Goal: Task Accomplishment & Management: Manage account settings

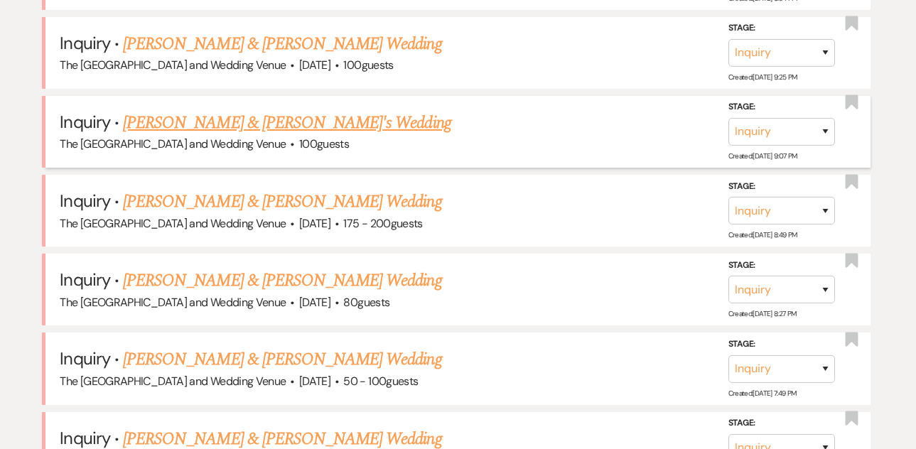
scroll to position [934, 0]
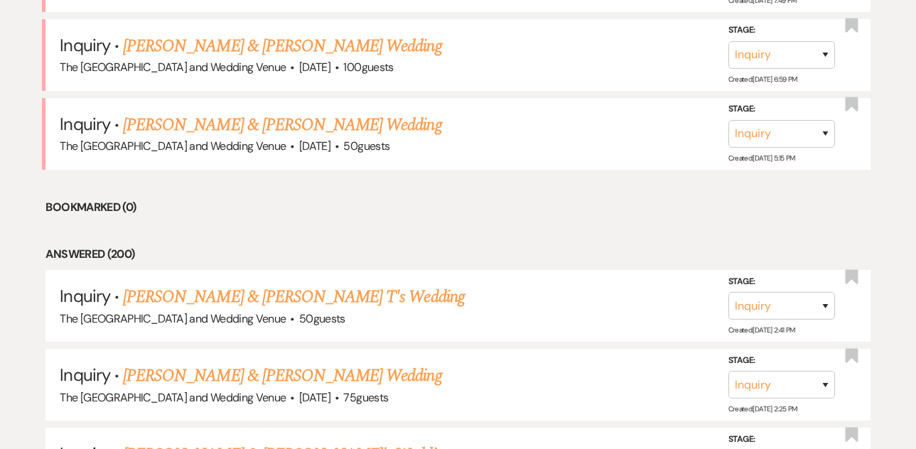
scroll to position [1255, 0]
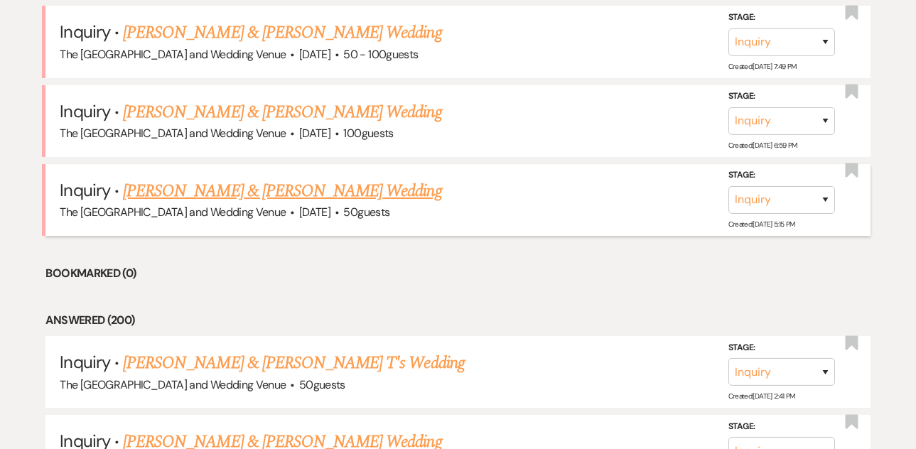
click at [278, 190] on link "[PERSON_NAME] & [PERSON_NAME] Wedding" at bounding box center [282, 191] width 318 height 26
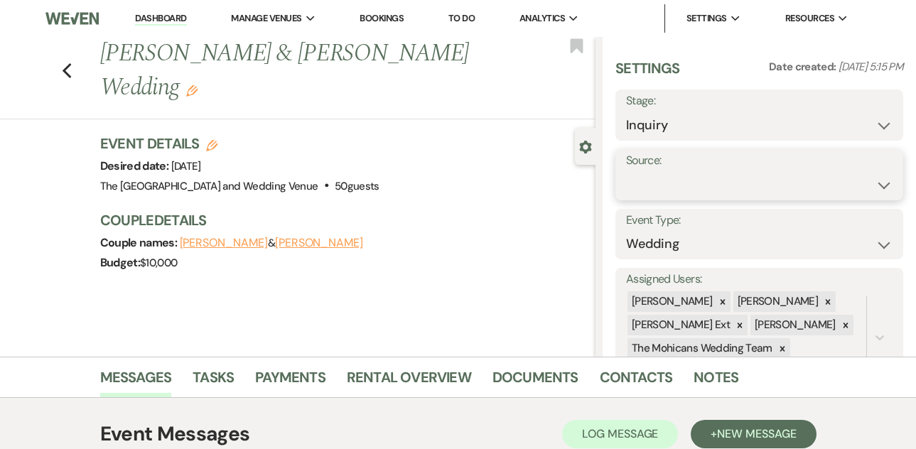
click at [647, 187] on select "Weven Venue Website Instagram Facebook Pinterest Google The Knot Wedding Wire H…" at bounding box center [759, 185] width 267 height 28
select select "5"
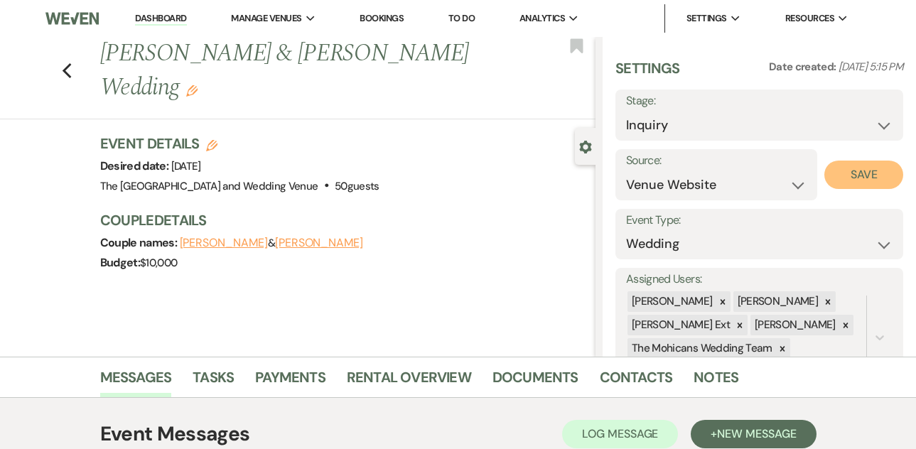
click at [869, 186] on button "Save" at bounding box center [863, 175] width 79 height 28
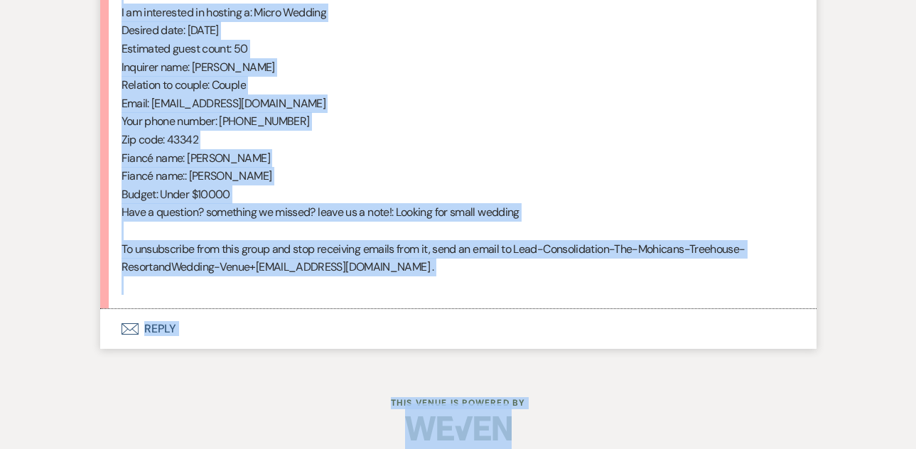
scroll to position [802, 0]
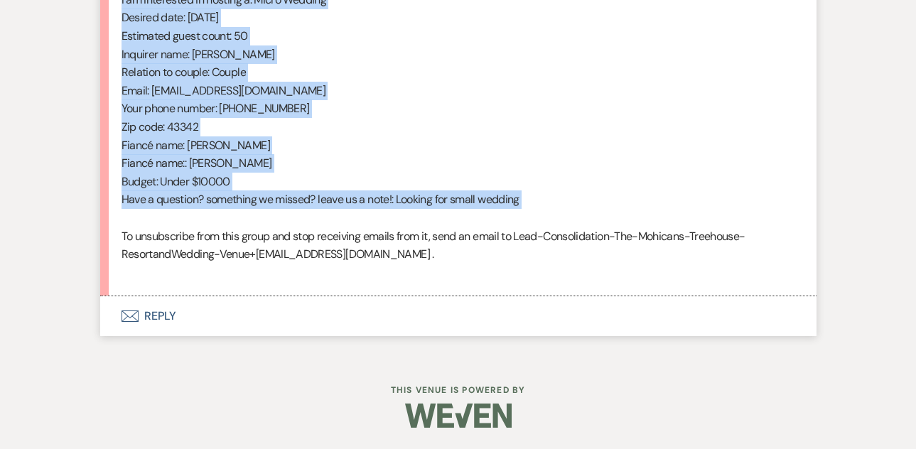
drag, startPoint x: 122, startPoint y: 309, endPoint x: 309, endPoint y: 222, distance: 206.7
click at [309, 222] on div "From : [PERSON_NAME] (Client) Event : [PERSON_NAME] & [PERSON_NAME] Event Desir…" at bounding box center [459, 35] width 674 height 491
copy div "From : [PERSON_NAME] (Client) Event : [PERSON_NAME] & [PERSON_NAME] Event Desir…"
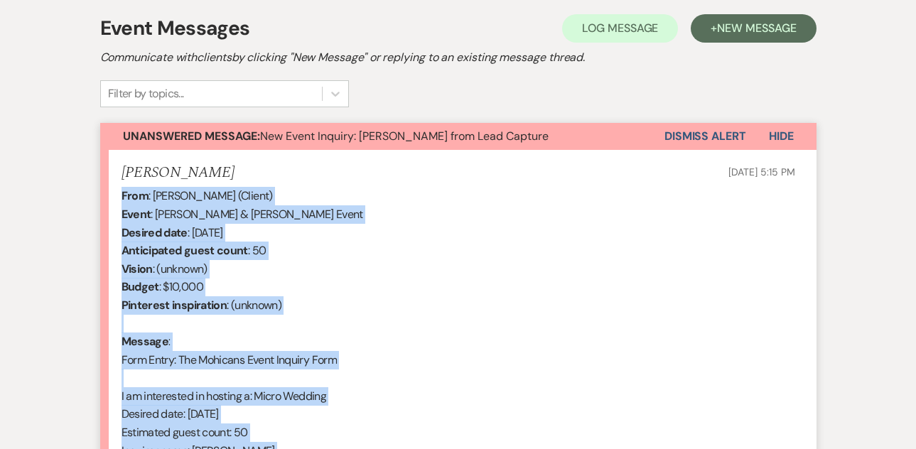
scroll to position [367, 0]
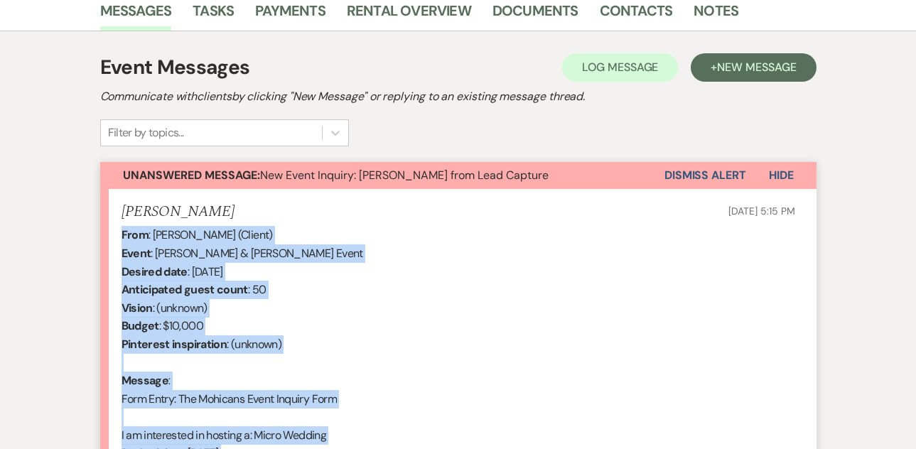
click at [719, 173] on button "Dismiss Alert" at bounding box center [706, 175] width 82 height 27
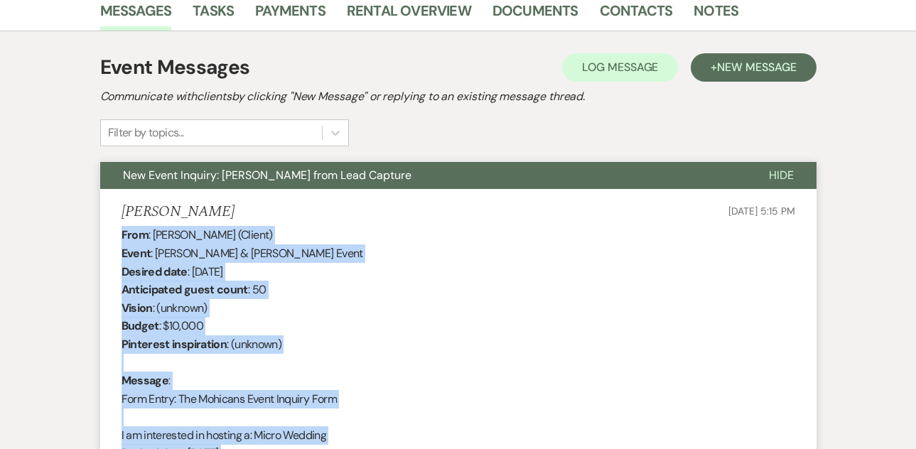
scroll to position [0, 0]
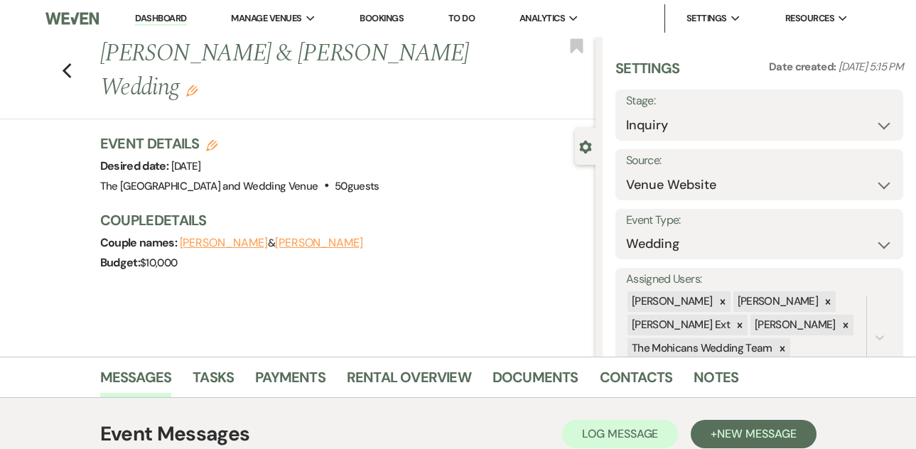
click at [165, 20] on link "Dashboard" at bounding box center [160, 19] width 51 height 14
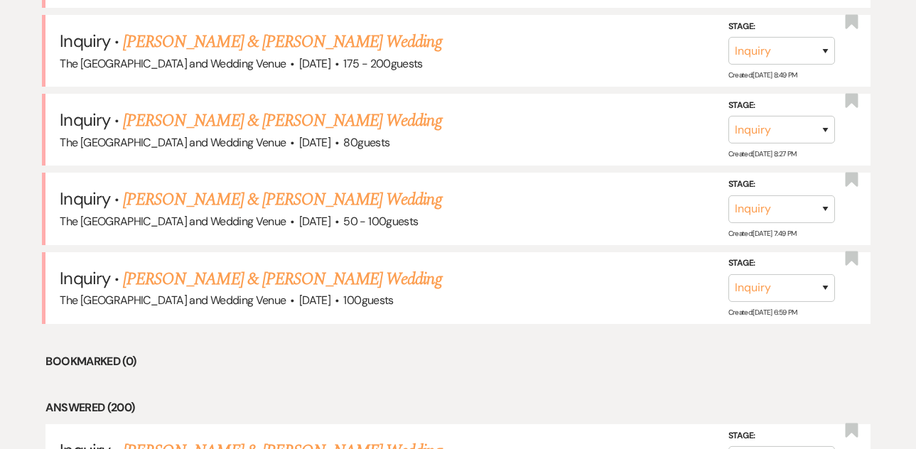
scroll to position [1135, 0]
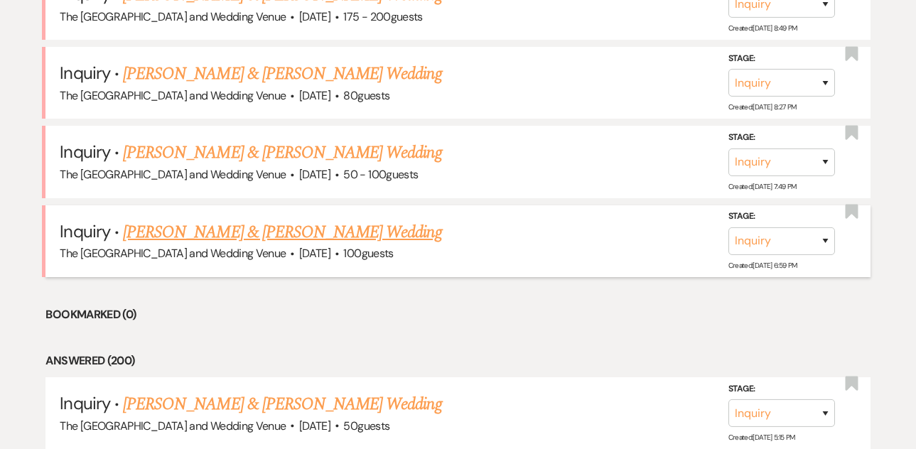
click at [251, 237] on link "[PERSON_NAME] & [PERSON_NAME] Wedding" at bounding box center [282, 233] width 318 height 26
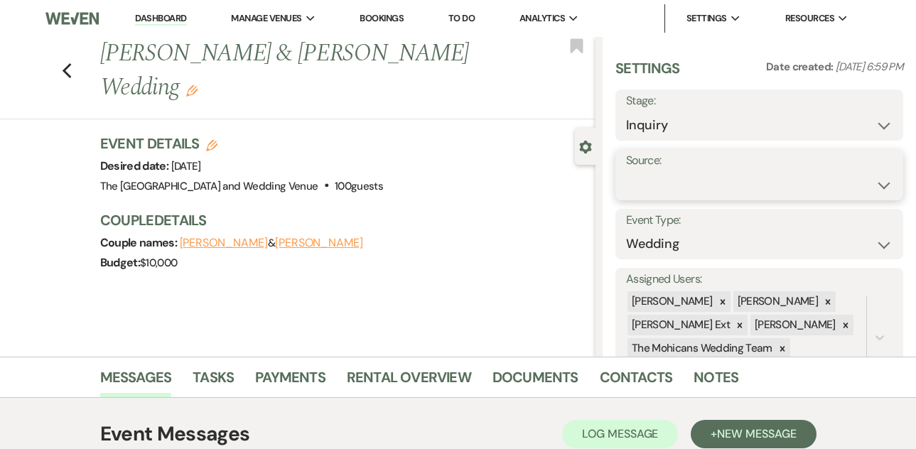
click at [691, 186] on select "Weven Venue Website Instagram Facebook Pinterest Google The Knot Wedding Wire H…" at bounding box center [759, 185] width 267 height 28
select select "5"
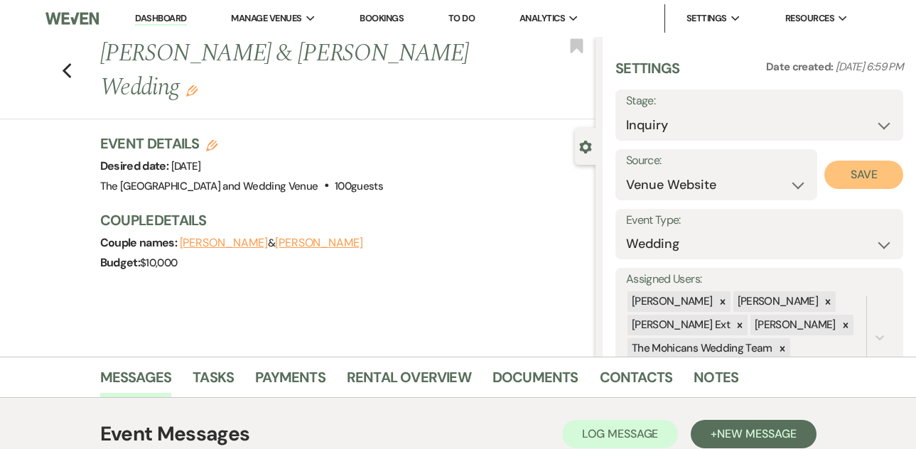
click at [845, 178] on button "Save" at bounding box center [863, 175] width 79 height 28
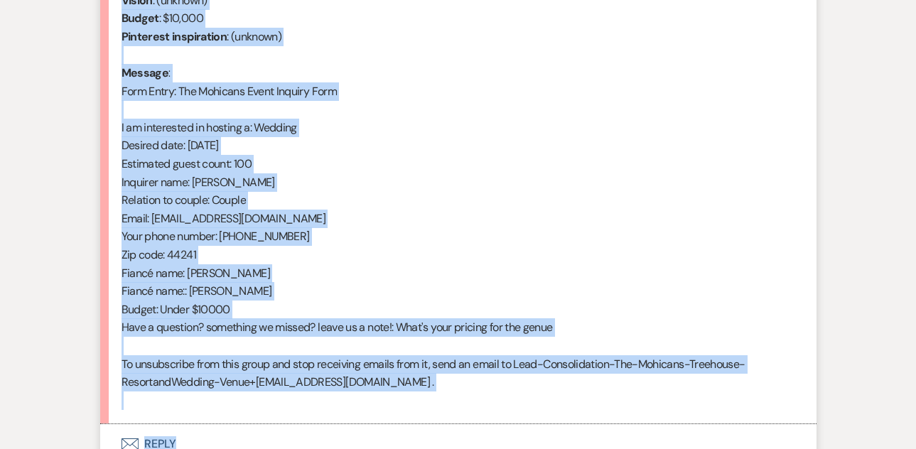
scroll to position [698, 0]
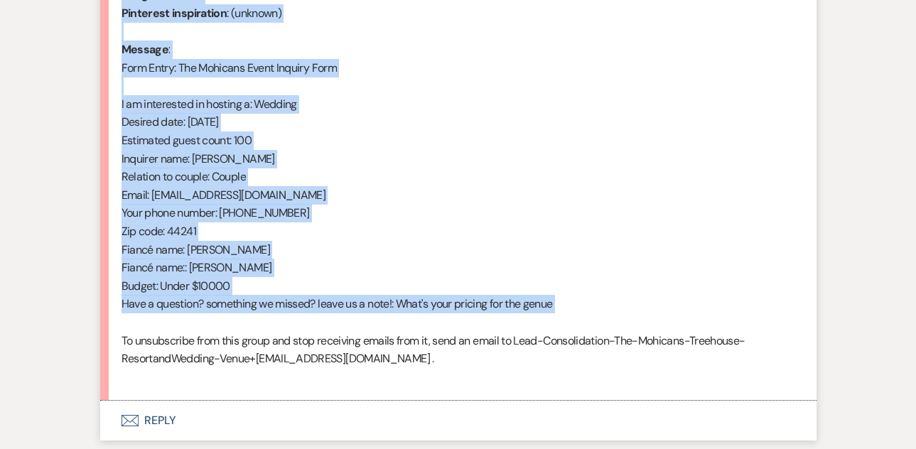
drag, startPoint x: 122, startPoint y: 131, endPoint x: 290, endPoint y: 318, distance: 251.6
click at [290, 318] on div "From : [PERSON_NAME] (Client) Event : [PERSON_NAME] & [PERSON_NAME] Event Desir…" at bounding box center [459, 140] width 674 height 491
copy div "From : [PERSON_NAME] (Client) Event : [PERSON_NAME] & [PERSON_NAME] Event Desir…"
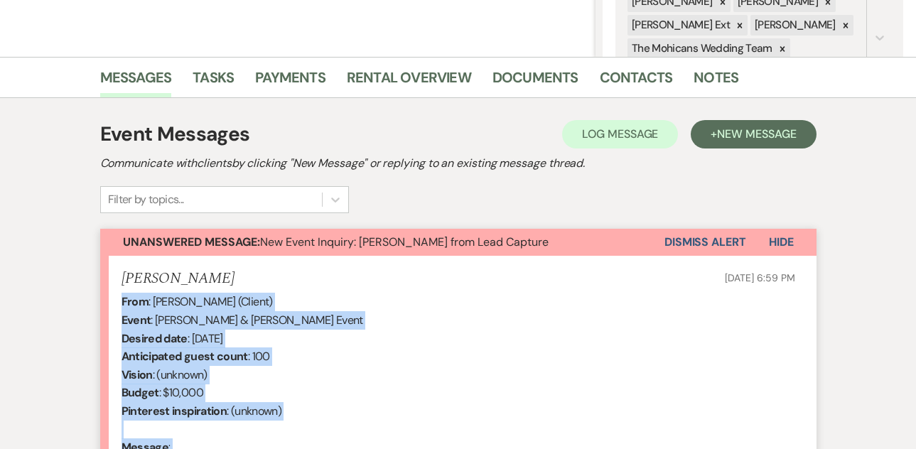
scroll to position [229, 0]
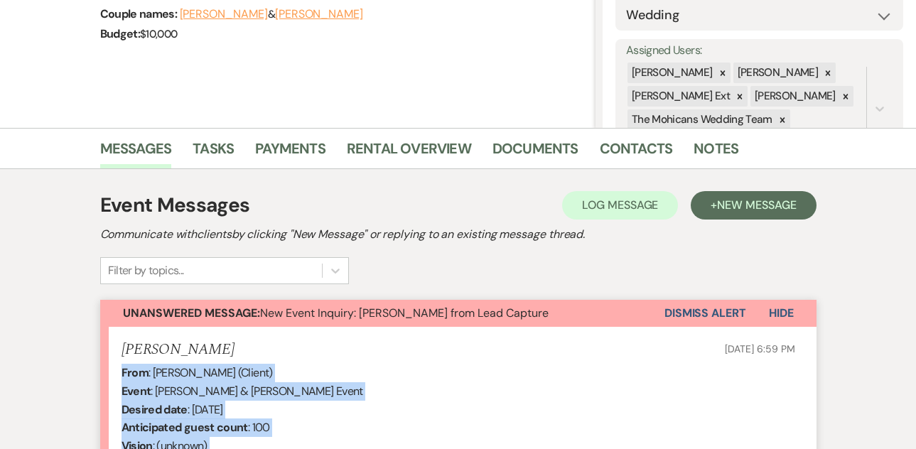
click at [672, 312] on button "Dismiss Alert" at bounding box center [706, 313] width 82 height 27
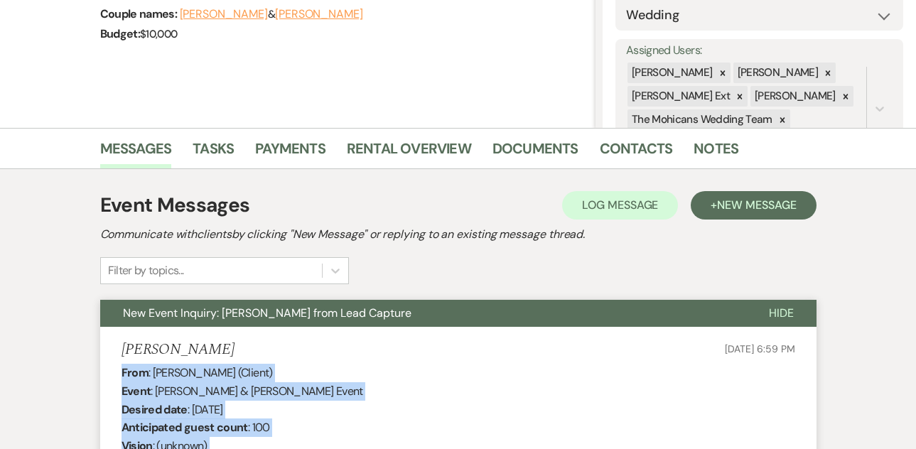
scroll to position [0, 0]
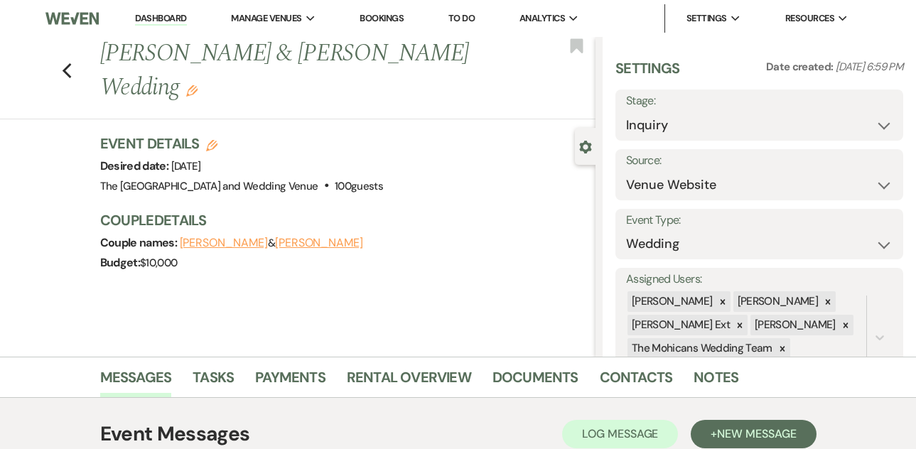
click at [162, 14] on link "Dashboard" at bounding box center [160, 19] width 51 height 14
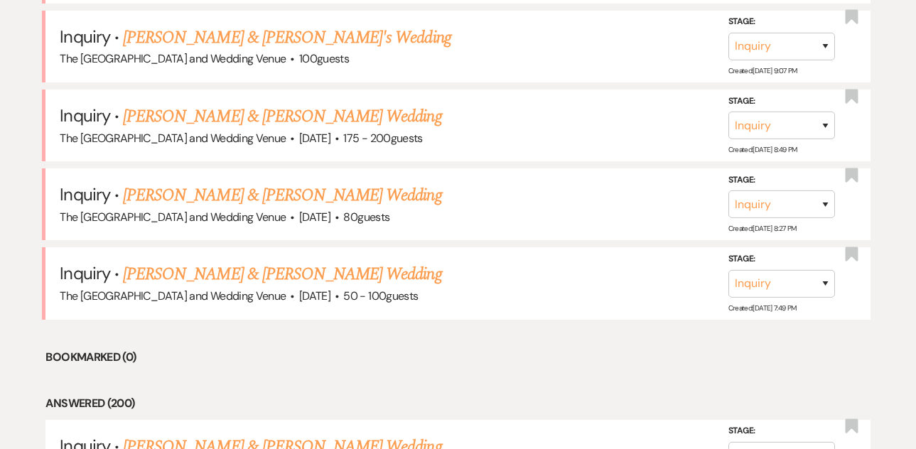
scroll to position [1130, 0]
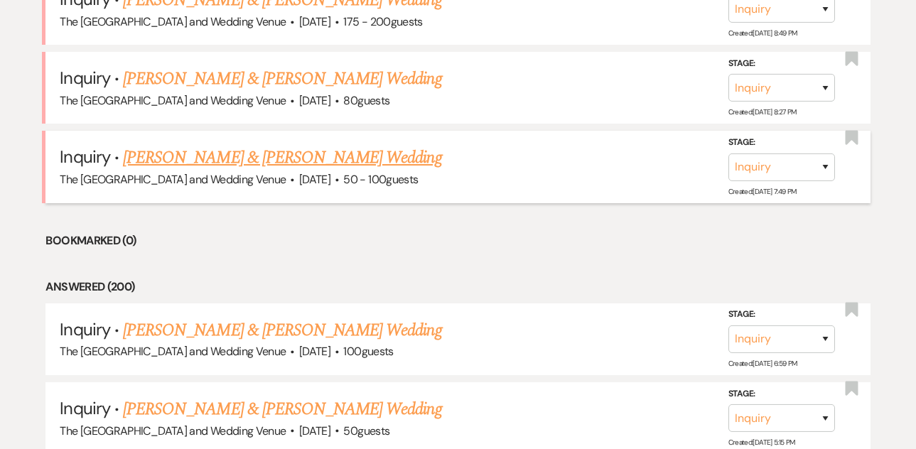
click at [317, 150] on link "[PERSON_NAME] & [PERSON_NAME] Wedding" at bounding box center [282, 158] width 318 height 26
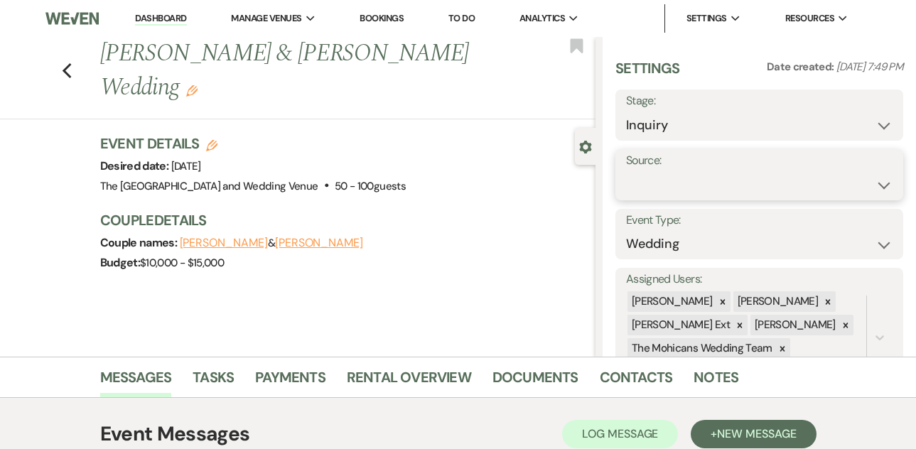
click at [655, 188] on select "Weven Venue Website Instagram Facebook Pinterest Google The Knot Wedding Wire H…" at bounding box center [759, 185] width 267 height 28
select select "5"
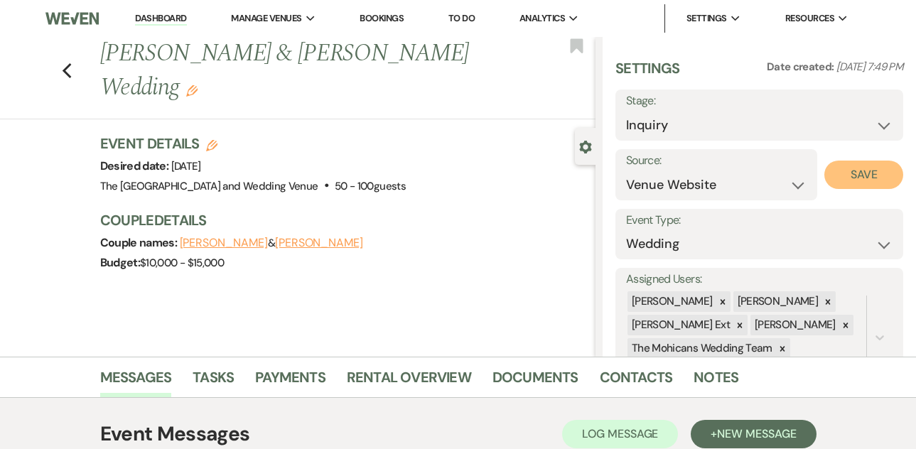
click at [845, 174] on button "Save" at bounding box center [863, 175] width 79 height 28
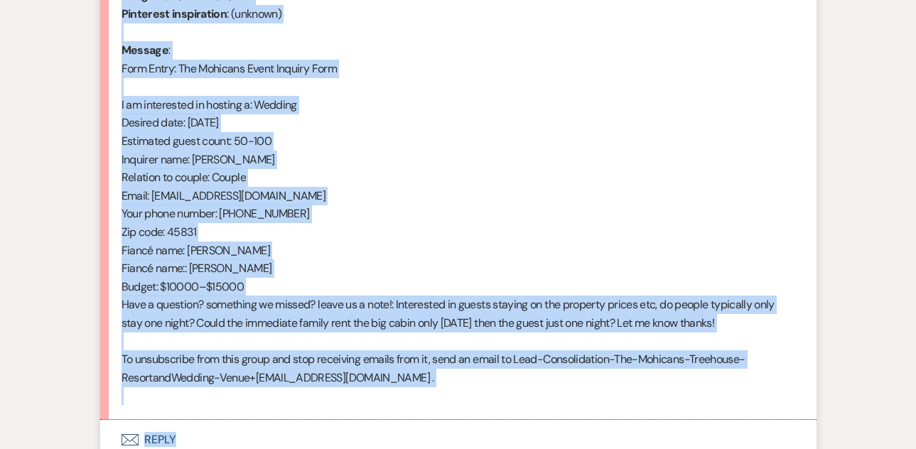
scroll to position [821, 0]
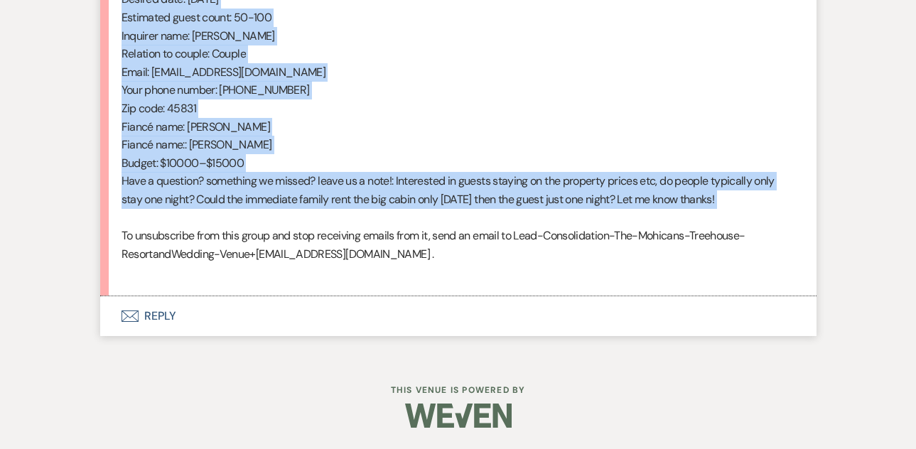
drag, startPoint x: 122, startPoint y: 246, endPoint x: 333, endPoint y: 225, distance: 211.5
click at [333, 225] on div "From : [PERSON_NAME] (Client) Event : [PERSON_NAME] & [PERSON_NAME] Event Desir…" at bounding box center [459, 27] width 674 height 510
copy div "From : [PERSON_NAME] (Client) Event : [PERSON_NAME] & [PERSON_NAME] Event Desir…"
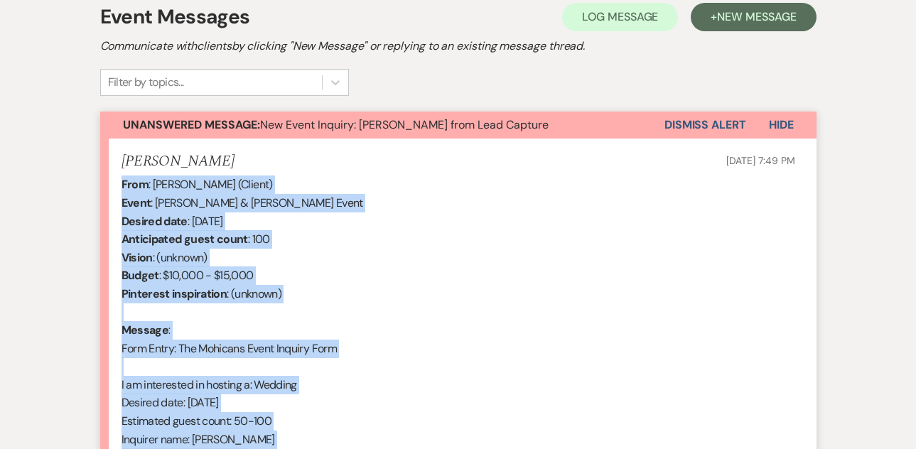
scroll to position [0, 0]
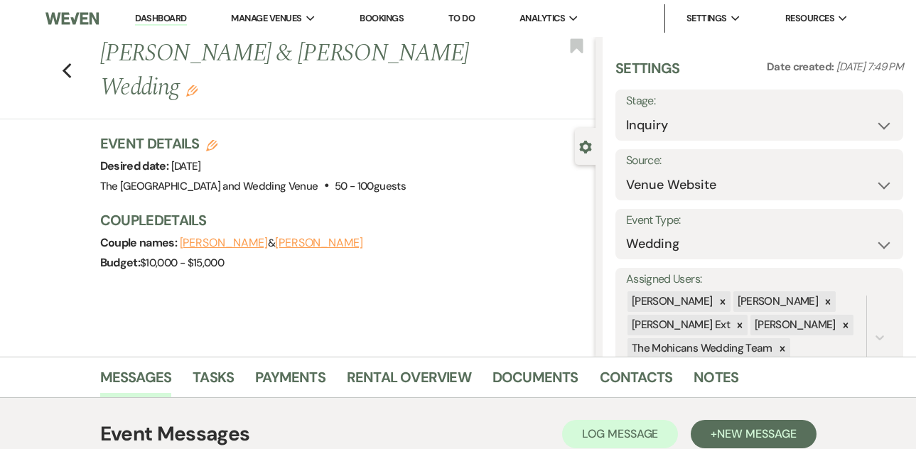
click at [156, 17] on link "Dashboard" at bounding box center [160, 19] width 51 height 14
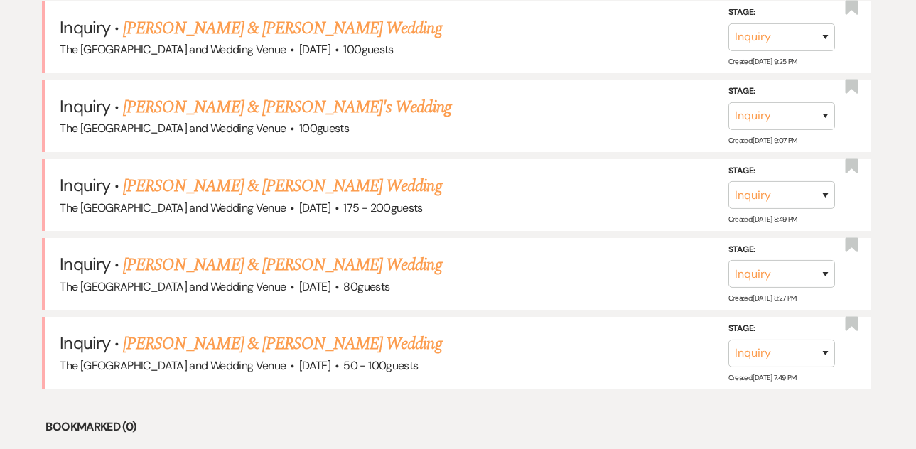
scroll to position [946, 0]
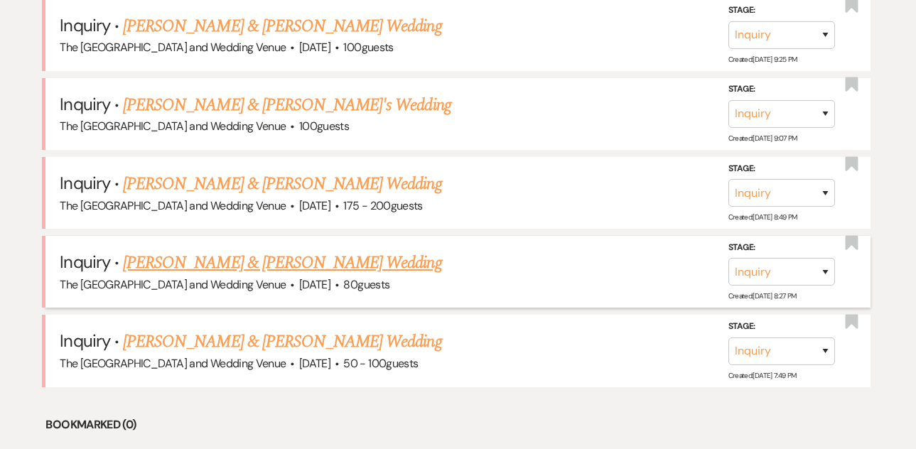
click at [266, 262] on link "[PERSON_NAME] & [PERSON_NAME] Wedding" at bounding box center [282, 263] width 318 height 26
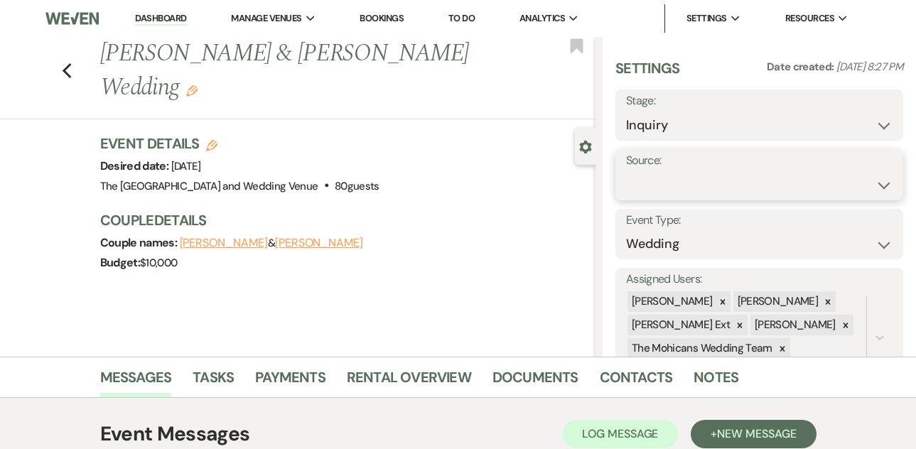
click at [676, 192] on select "Weven Venue Website Instagram Facebook Pinterest Google The Knot Wedding Wire H…" at bounding box center [759, 185] width 267 height 28
select select "5"
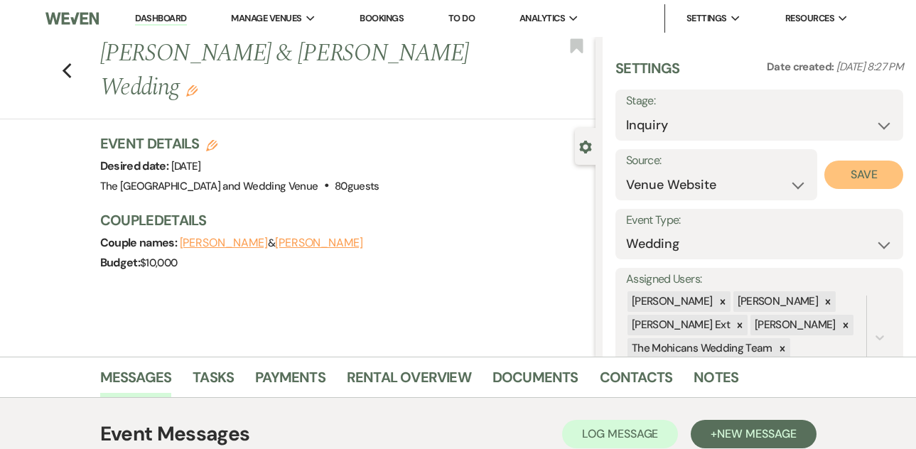
click at [837, 177] on button "Save" at bounding box center [863, 175] width 79 height 28
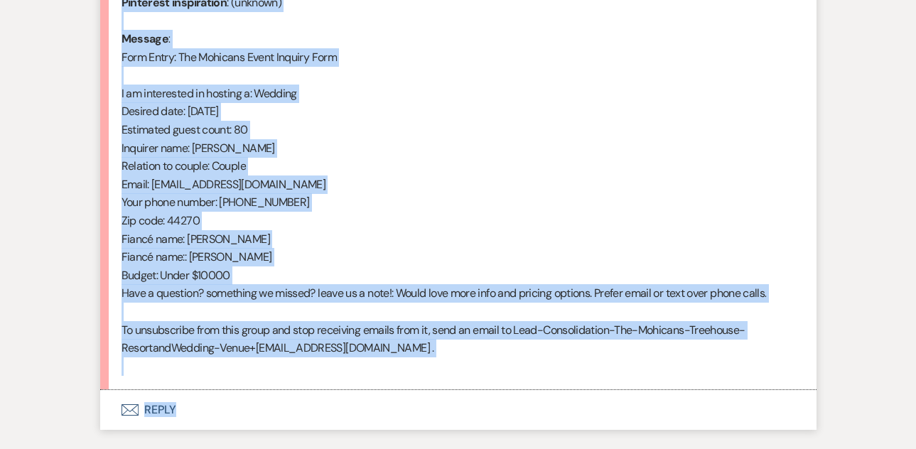
scroll to position [723, 0]
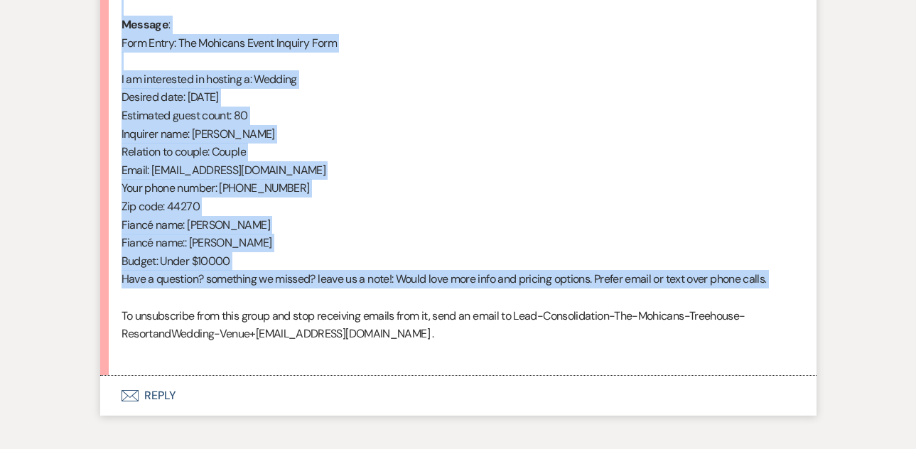
drag, startPoint x: 124, startPoint y: 122, endPoint x: 294, endPoint y: 306, distance: 251.0
click at [294, 306] on div "From : [PERSON_NAME] (Client) Event : [PERSON_NAME] & [PERSON_NAME] Event Desir…" at bounding box center [459, 115] width 674 height 491
copy div "From : [PERSON_NAME] (Client) Event : [PERSON_NAME] & [PERSON_NAME] Event Desir…"
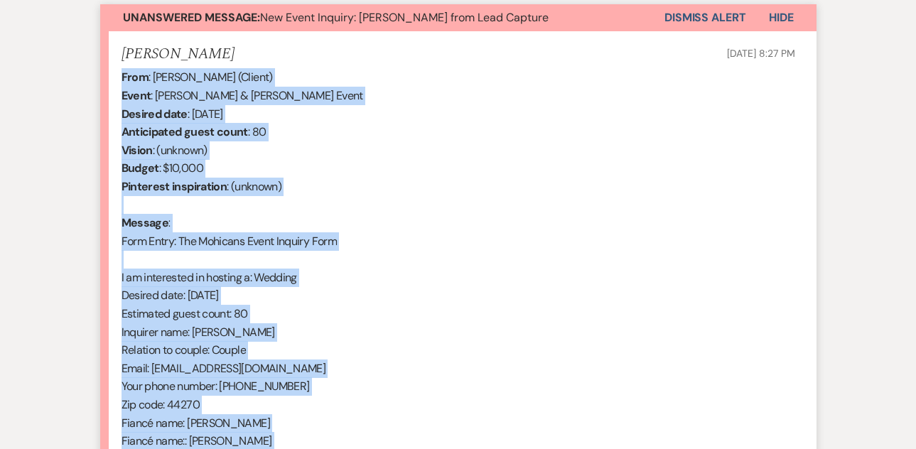
scroll to position [398, 0]
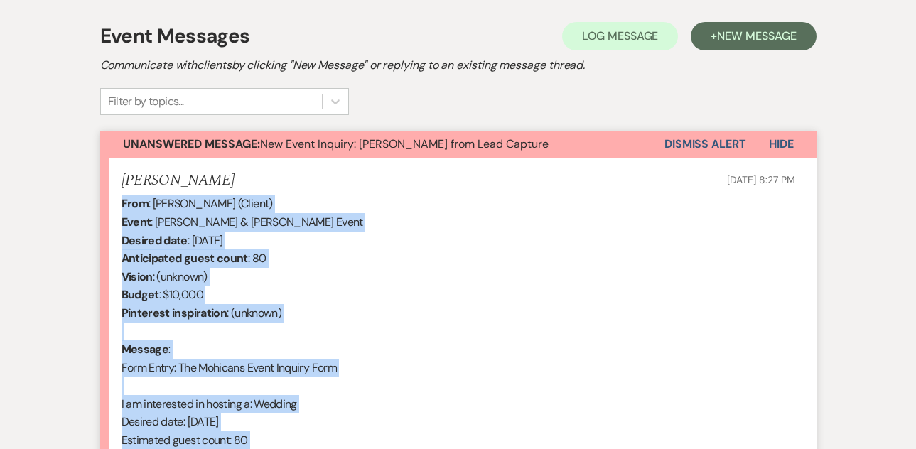
click at [710, 141] on button "Dismiss Alert" at bounding box center [706, 144] width 82 height 27
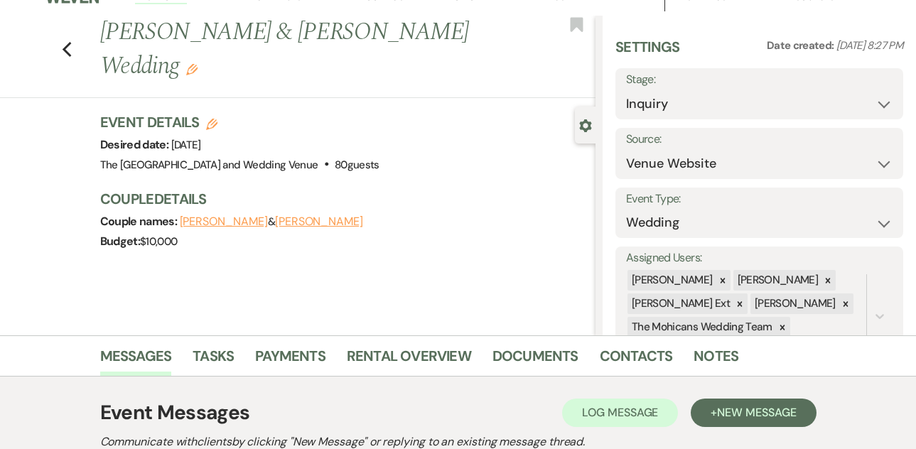
scroll to position [0, 0]
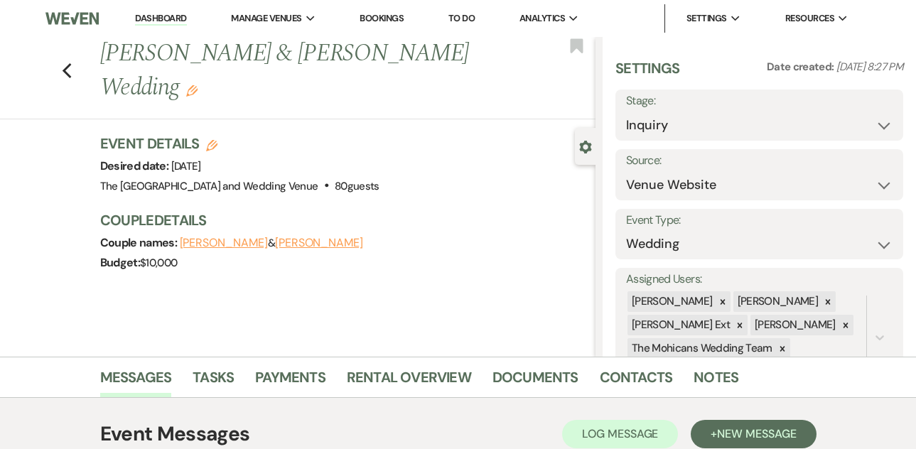
click at [144, 19] on link "Dashboard" at bounding box center [160, 19] width 51 height 14
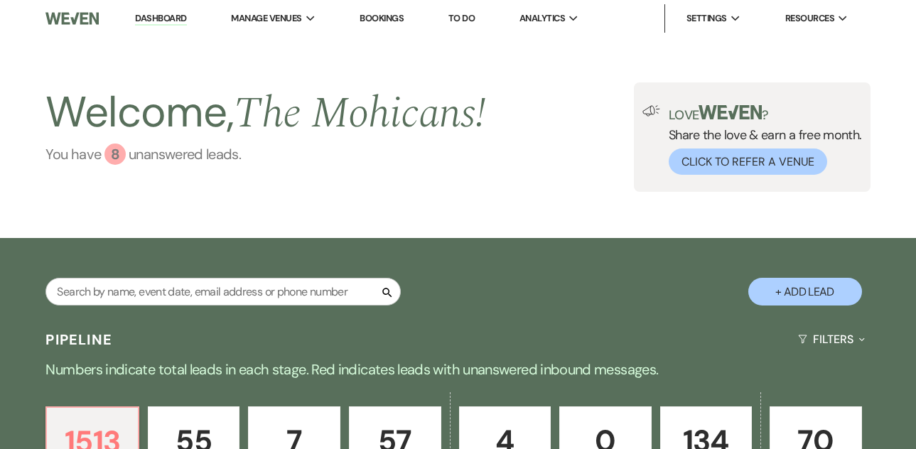
scroll to position [1080, 0]
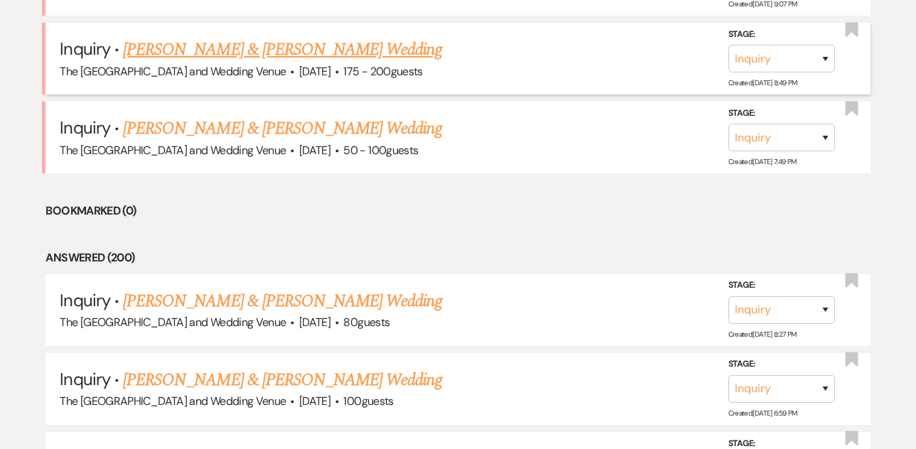
click at [230, 49] on link "[PERSON_NAME] & [PERSON_NAME] Wedding" at bounding box center [282, 50] width 318 height 26
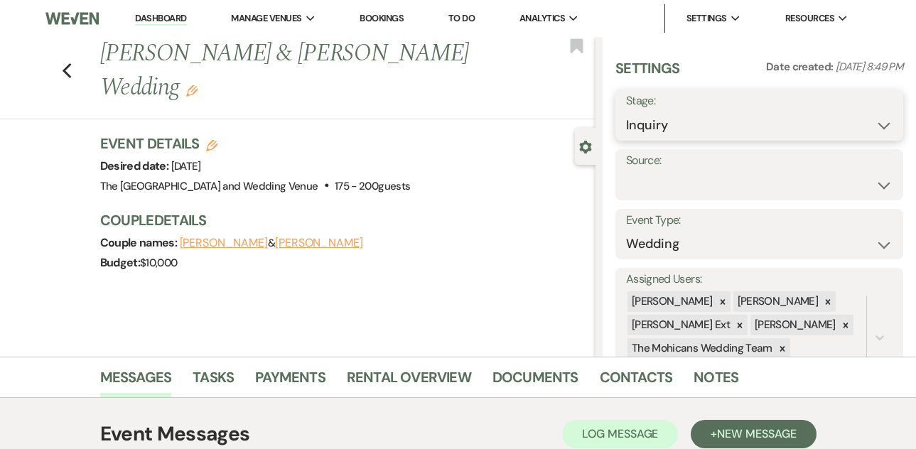
click at [713, 128] on select "Inquiry Follow Up Tour Requested Tour Confirmed Toured Proposal Sent Booked Lost" at bounding box center [759, 126] width 267 height 28
select select "9"
click at [853, 120] on button "Save" at bounding box center [874, 115] width 60 height 28
click at [738, 178] on select "Weven Venue Website Instagram Facebook Pinterest Google The Knot Wedding Wire H…" at bounding box center [759, 185] width 267 height 28
select select "5"
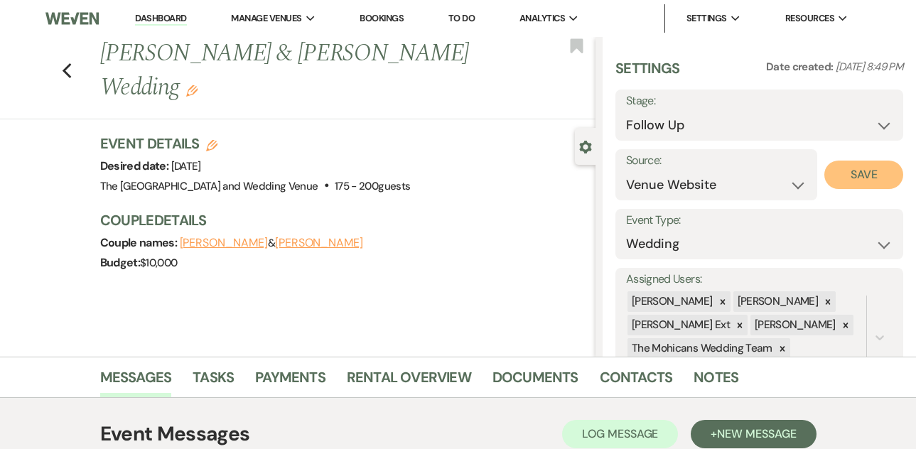
click at [858, 178] on button "Save" at bounding box center [863, 175] width 79 height 28
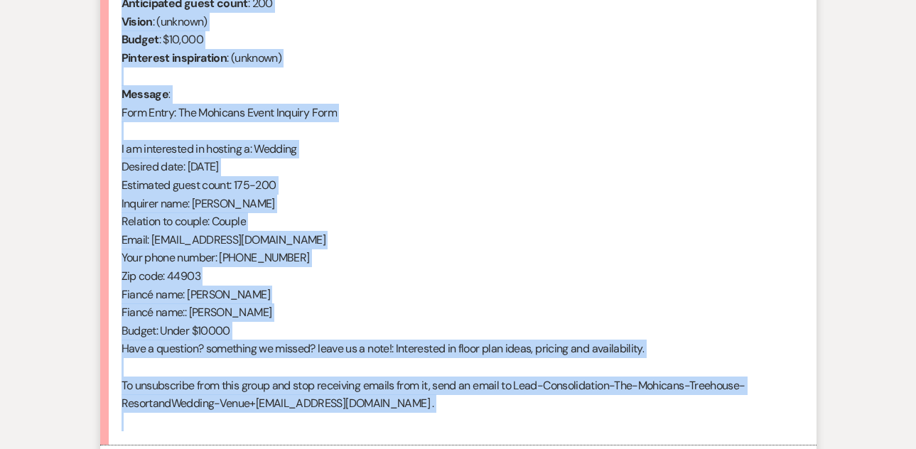
scroll to position [677, 0]
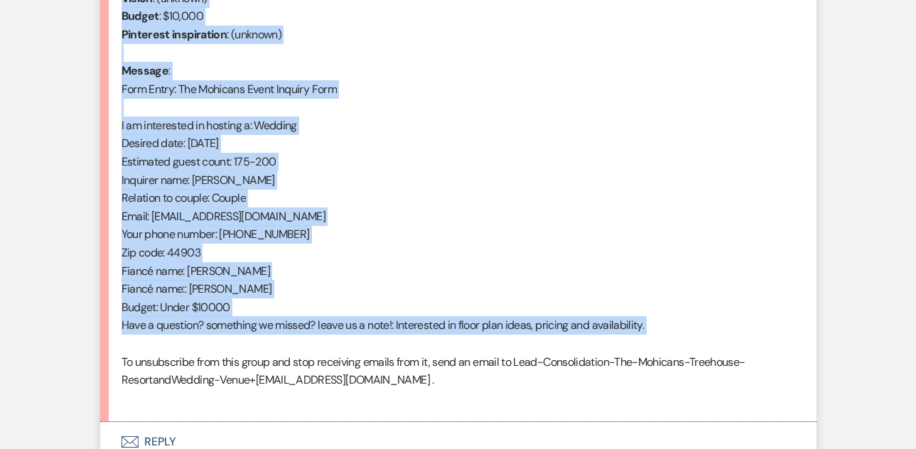
drag, startPoint x: 121, startPoint y: 112, endPoint x: 299, endPoint y: 352, distance: 298.8
click at [299, 352] on div "From : [PERSON_NAME] (Client) Event : [PERSON_NAME] & [PERSON_NAME] Event Desir…" at bounding box center [459, 161] width 674 height 491
copy div "From : [PERSON_NAME] (Client) Event : [PERSON_NAME] & [PERSON_NAME] Event Desir…"
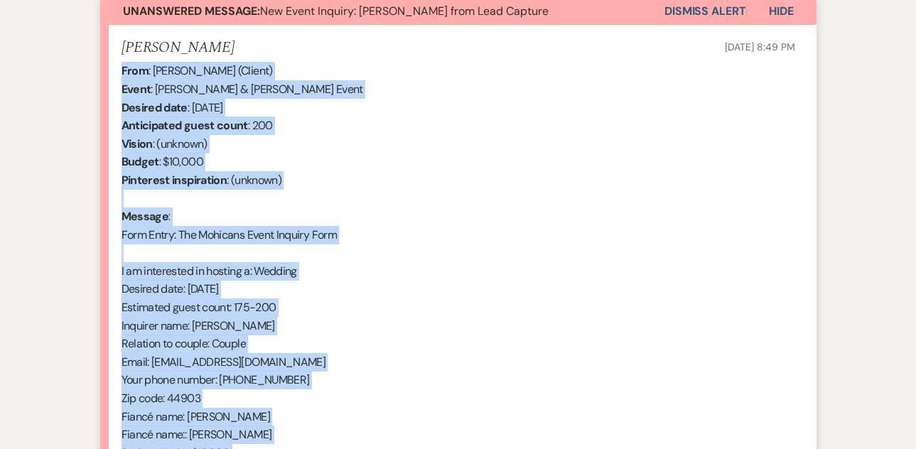
scroll to position [493, 0]
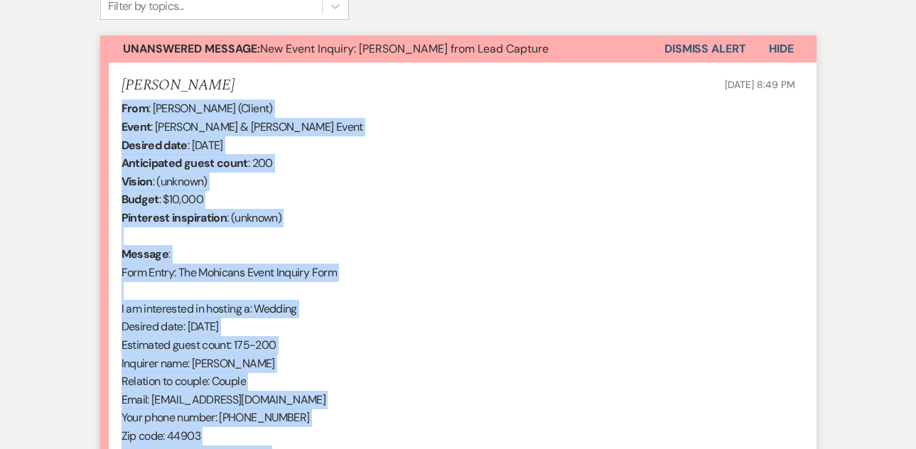
click at [669, 45] on button "Dismiss Alert" at bounding box center [706, 49] width 82 height 27
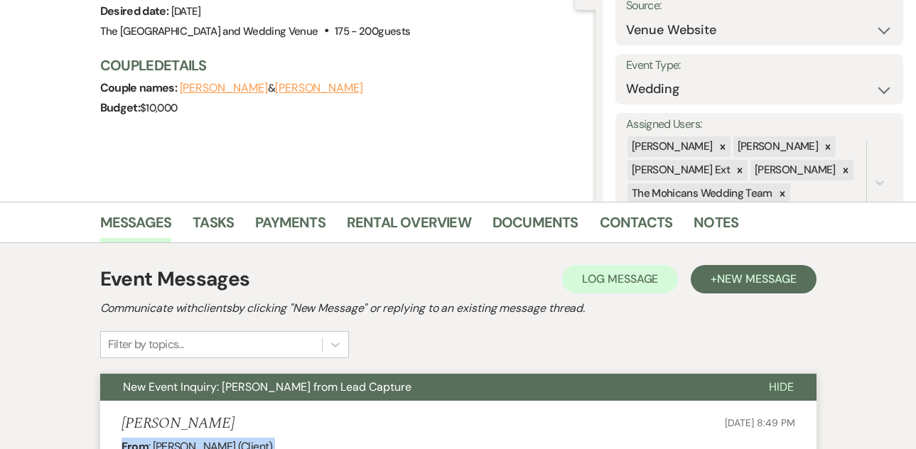
scroll to position [0, 0]
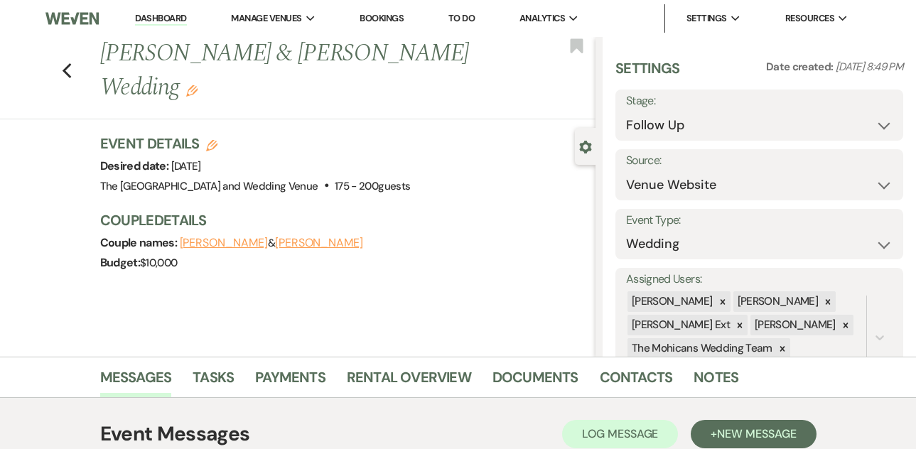
click at [167, 14] on link "Dashboard" at bounding box center [160, 19] width 51 height 14
select select "9"
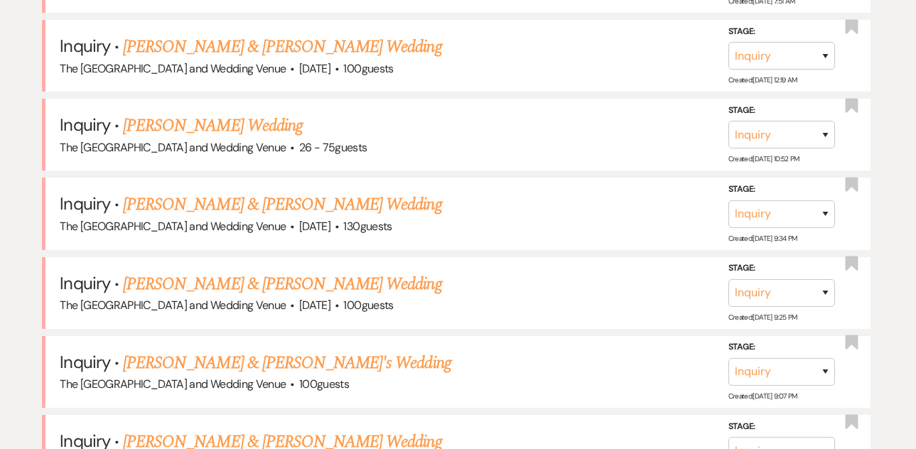
scroll to position [813, 0]
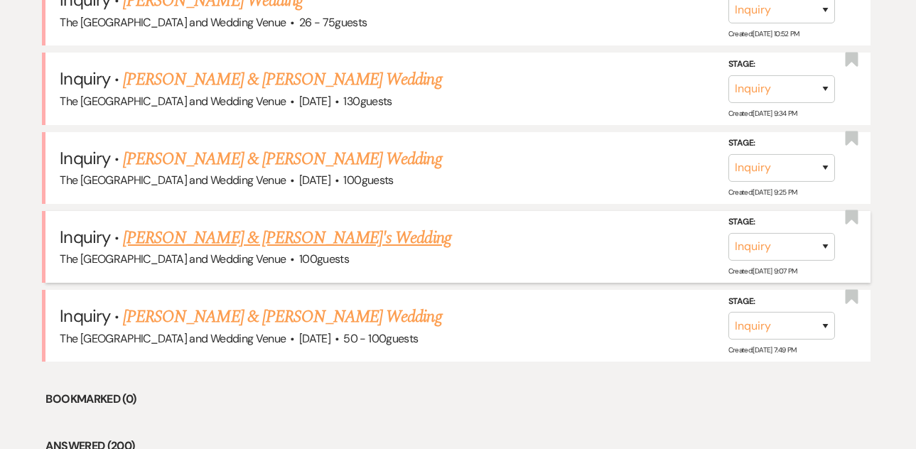
click at [195, 230] on link "[PERSON_NAME] & [PERSON_NAME]'s Wedding" at bounding box center [287, 238] width 328 height 26
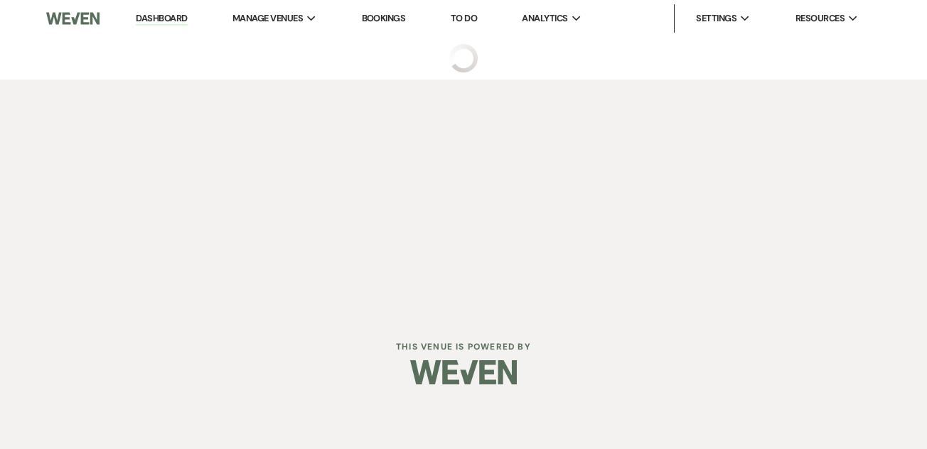
select select "17"
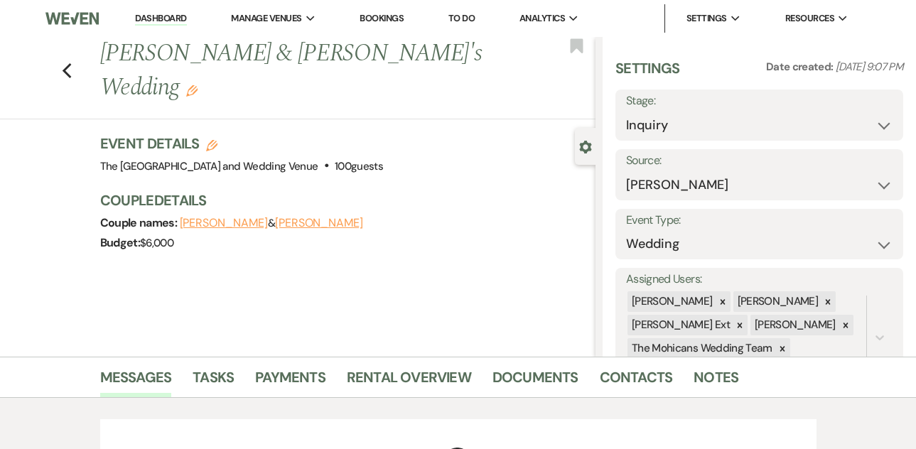
click at [160, 18] on link "Dashboard" at bounding box center [160, 19] width 51 height 14
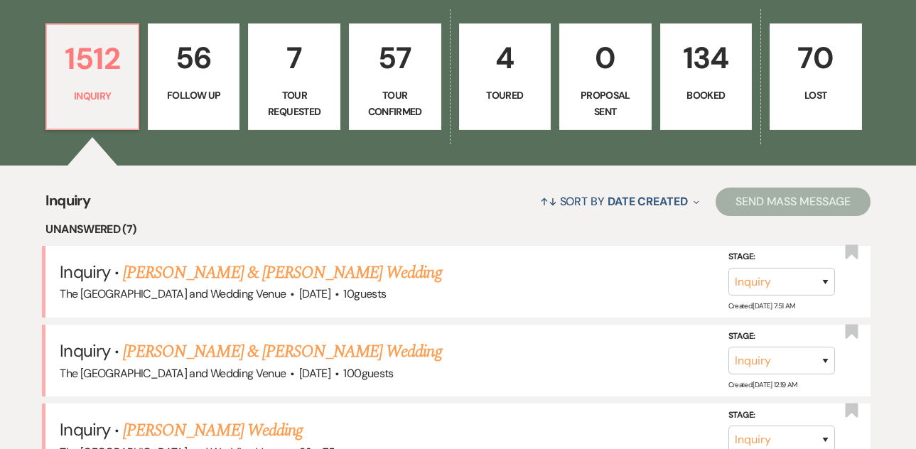
scroll to position [751, 0]
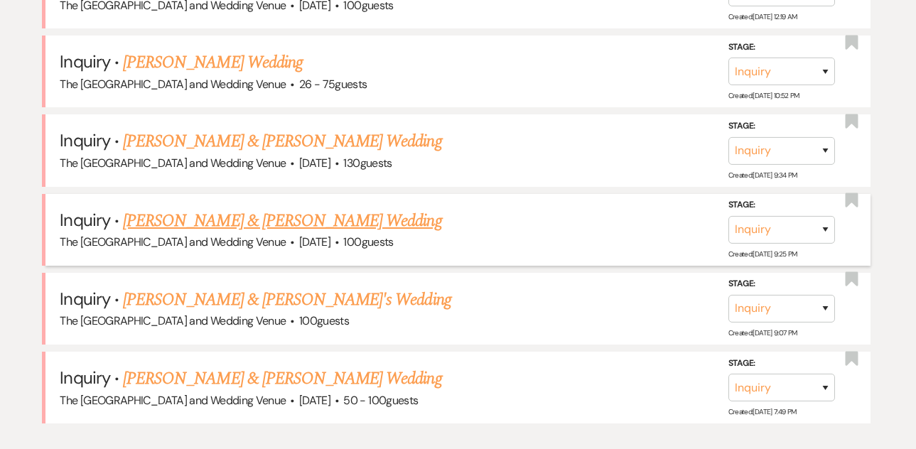
click at [227, 221] on link "[PERSON_NAME] & [PERSON_NAME] Wedding" at bounding box center [282, 221] width 318 height 26
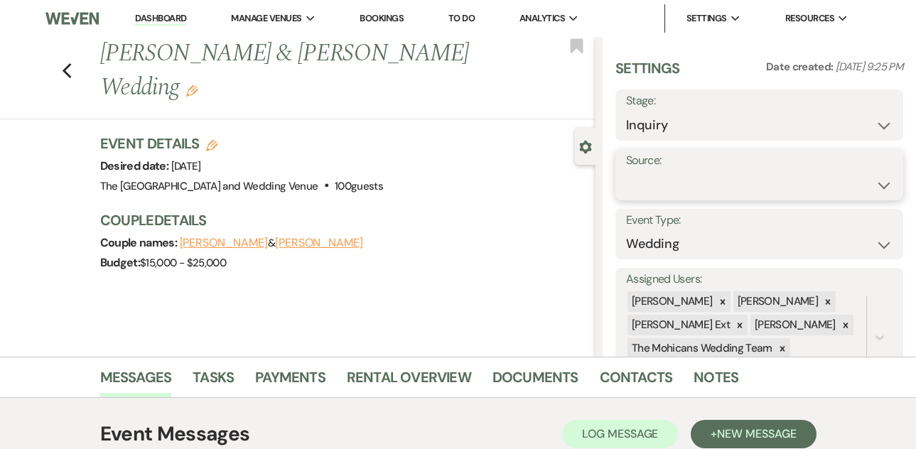
click at [713, 181] on select "Weven Venue Website Instagram Facebook Pinterest Google The Knot Wedding Wire H…" at bounding box center [759, 185] width 267 height 28
select select "5"
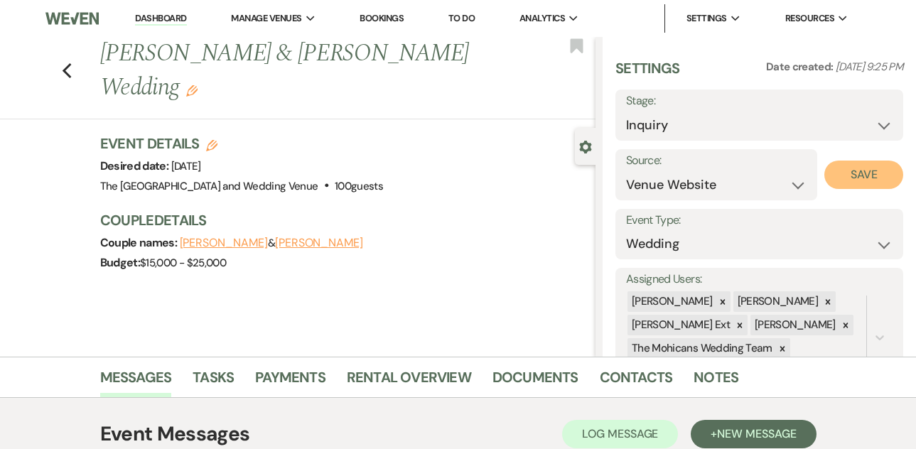
click at [839, 167] on button "Save" at bounding box center [863, 175] width 79 height 28
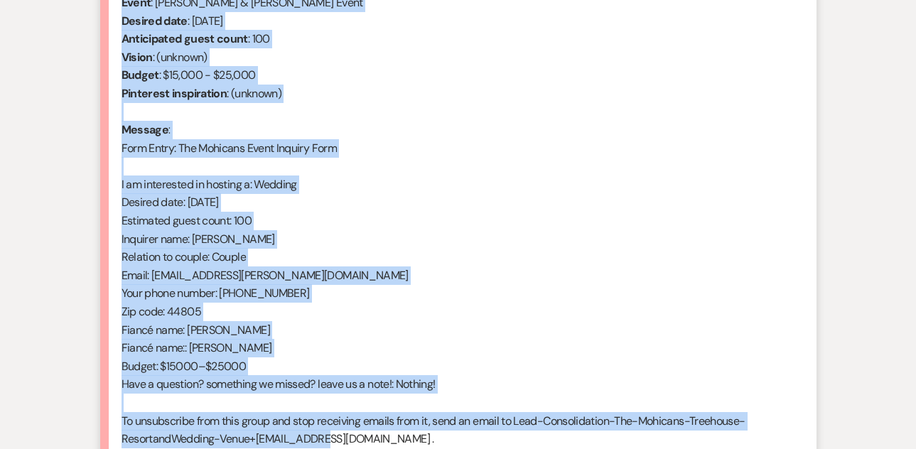
scroll to position [672, 0]
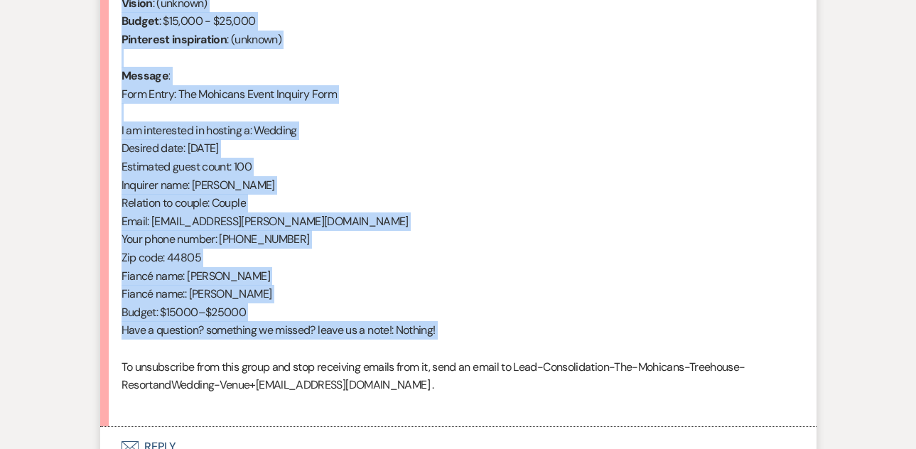
drag, startPoint x: 122, startPoint y: 58, endPoint x: 348, endPoint y: 352, distance: 370.5
click at [348, 352] on div "From : [PERSON_NAME] (Client) Event : [PERSON_NAME] & [PERSON_NAME] Event Desir…" at bounding box center [459, 166] width 674 height 491
copy div "From : [PERSON_NAME] (Client) Event : [PERSON_NAME] & [PERSON_NAME] Event Desir…"
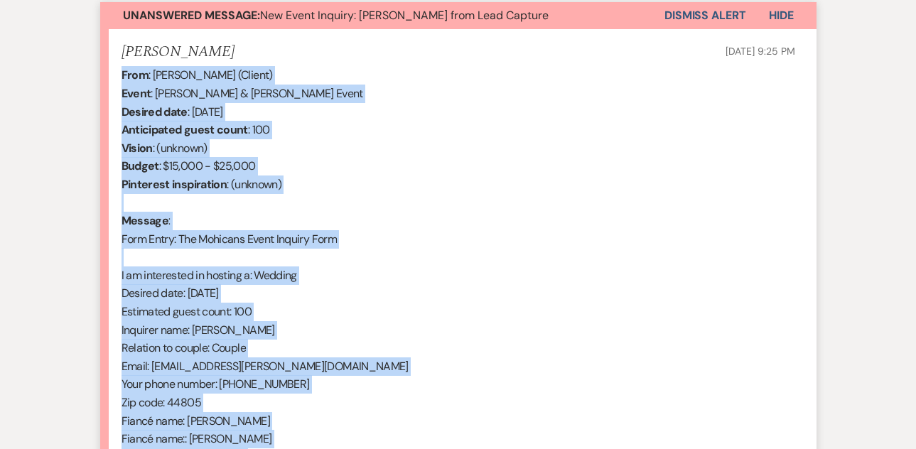
scroll to position [428, 0]
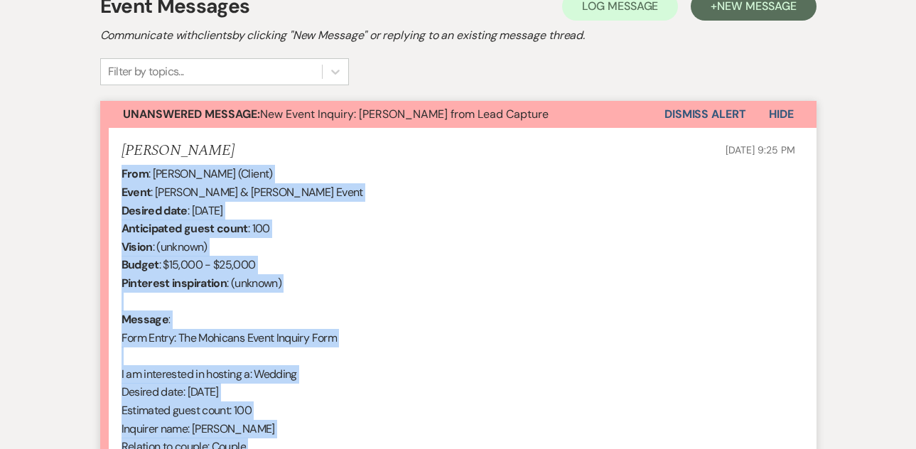
click at [700, 119] on button "Dismiss Alert" at bounding box center [706, 114] width 82 height 27
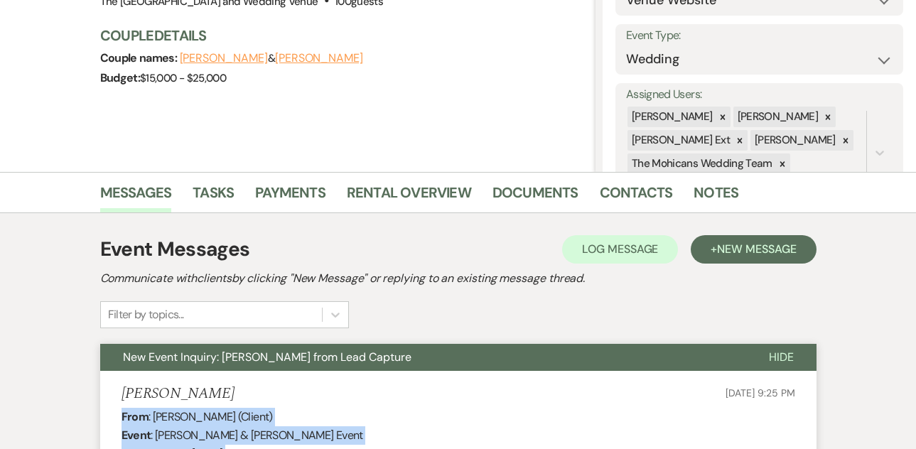
scroll to position [0, 0]
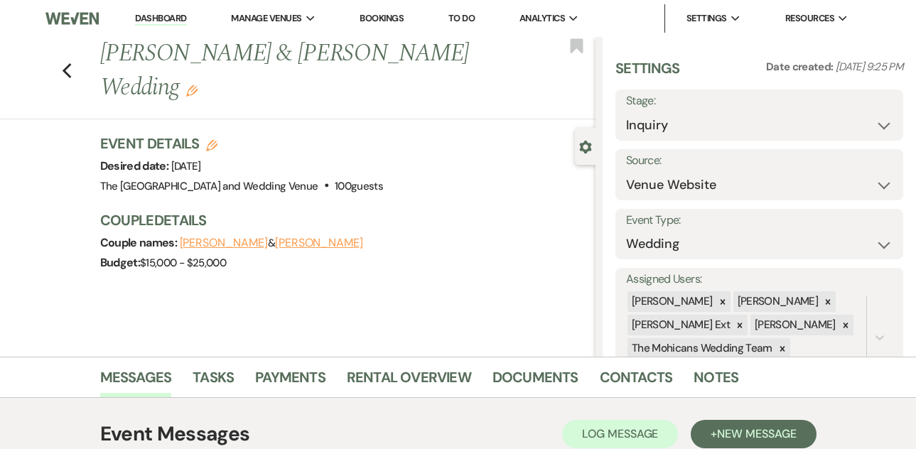
click at [161, 21] on link "Dashboard" at bounding box center [160, 19] width 51 height 14
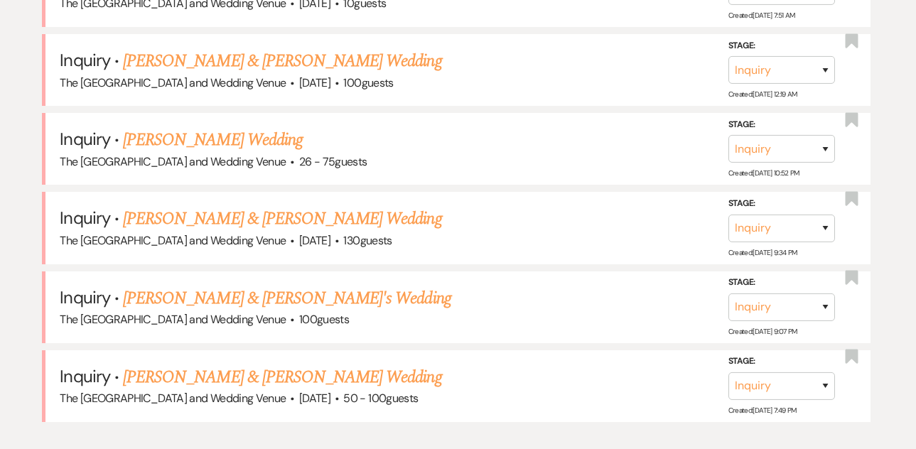
scroll to position [735, 0]
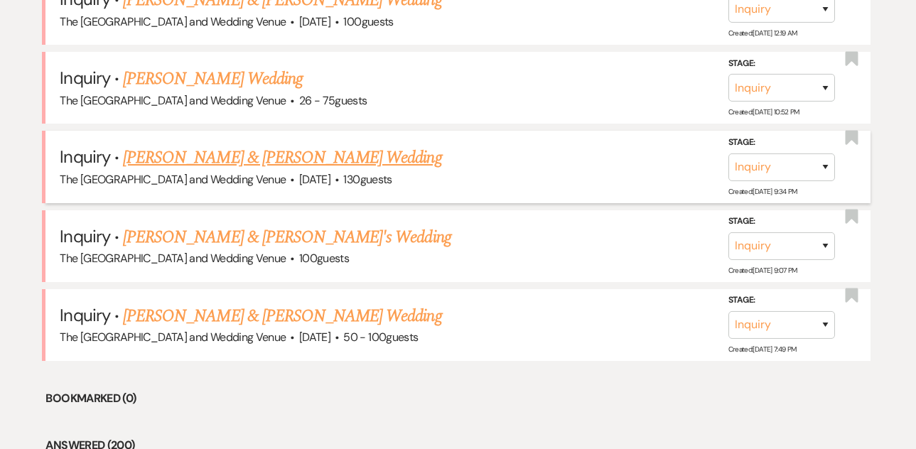
click at [221, 152] on link "[PERSON_NAME] & [PERSON_NAME] Wedding" at bounding box center [282, 158] width 318 height 26
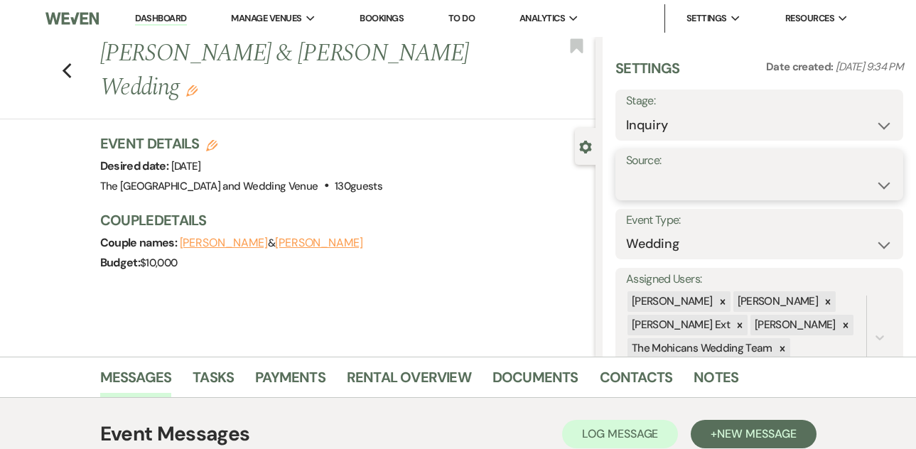
click at [716, 186] on select "Weven Venue Website Instagram Facebook Pinterest Google The Knot Wedding Wire H…" at bounding box center [759, 185] width 267 height 28
select select "5"
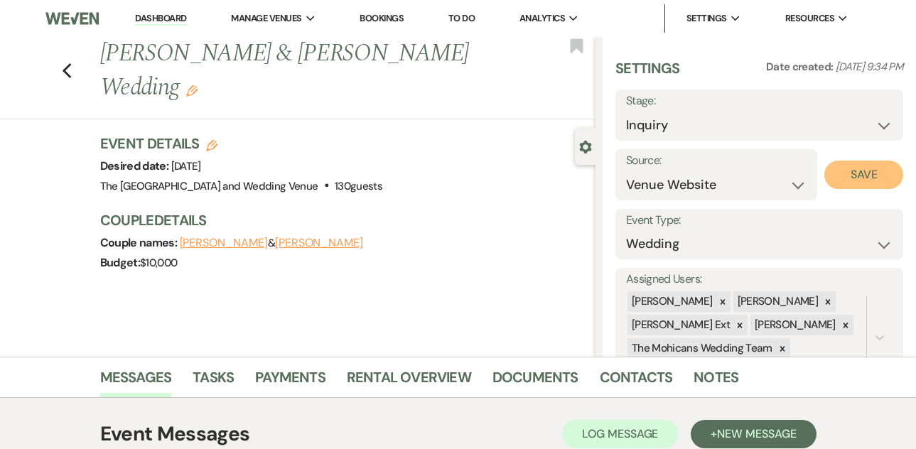
click at [856, 171] on button "Save" at bounding box center [863, 175] width 79 height 28
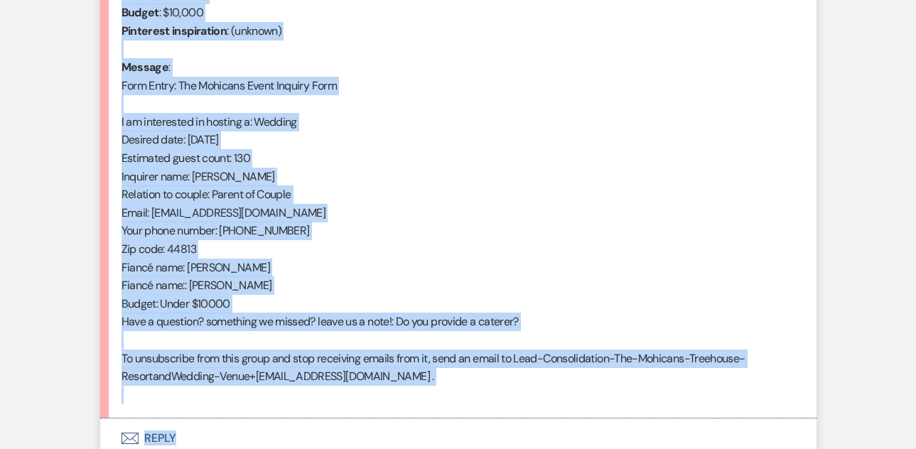
scroll to position [802, 0]
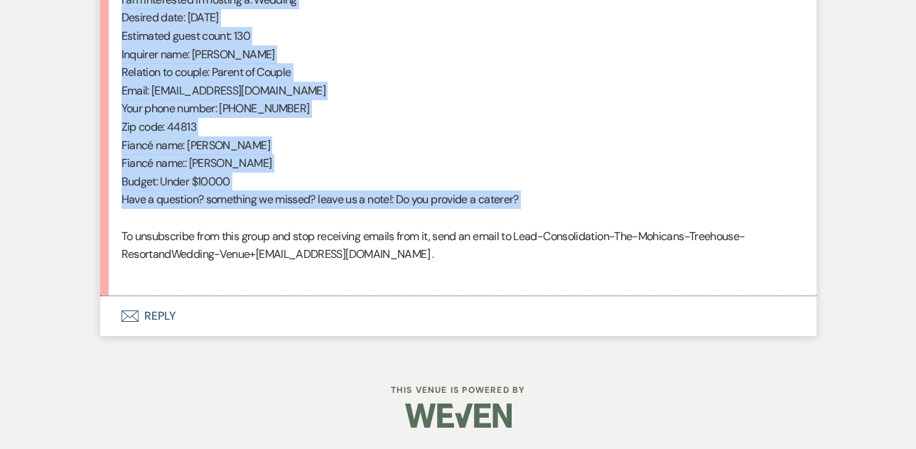
drag, startPoint x: 121, startPoint y: 249, endPoint x: 291, endPoint y: 225, distance: 171.6
click at [291, 225] on div "From : [PERSON_NAME] (Client) Event : [PERSON_NAME] & [PERSON_NAME] Event Desir…" at bounding box center [459, 35] width 674 height 491
copy div "From : [PERSON_NAME] (Client) Event : [PERSON_NAME] & [PERSON_NAME] Event Desir…"
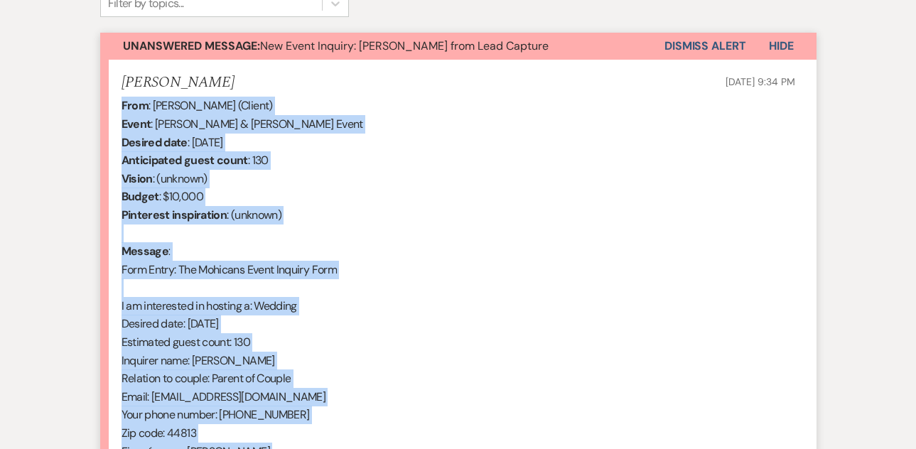
scroll to position [495, 0]
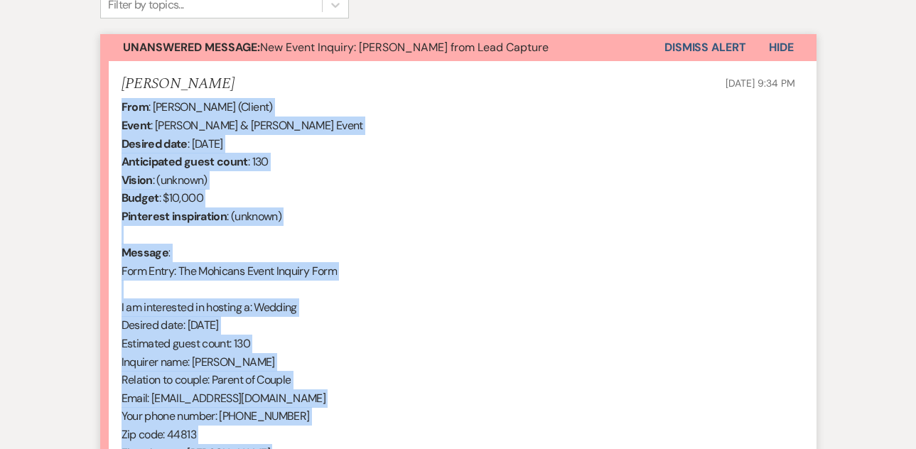
click at [695, 48] on button "Dismiss Alert" at bounding box center [706, 47] width 82 height 27
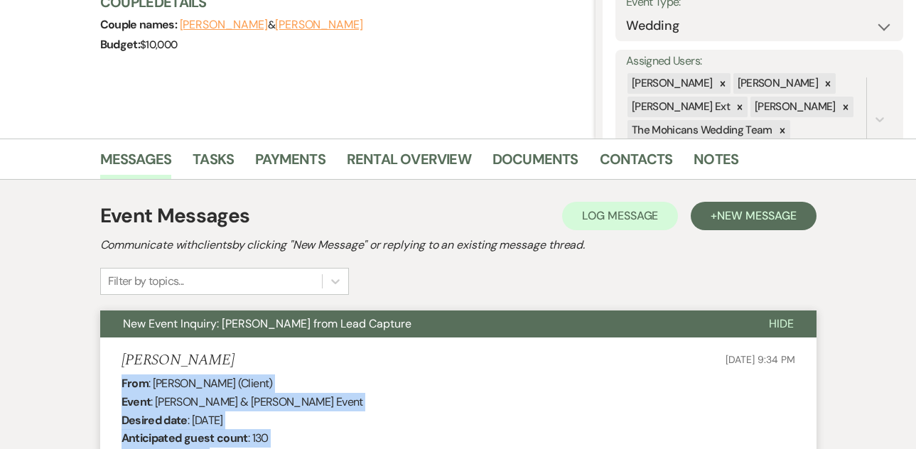
scroll to position [0, 0]
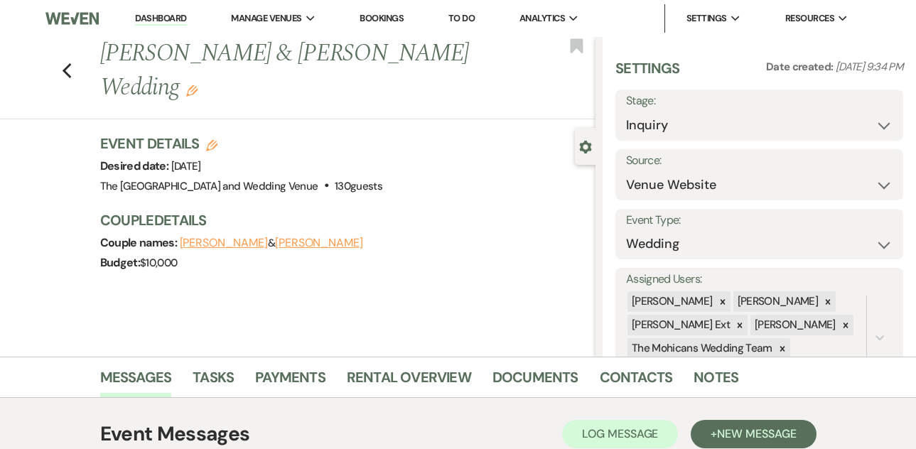
click at [152, 16] on link "Dashboard" at bounding box center [160, 19] width 51 height 14
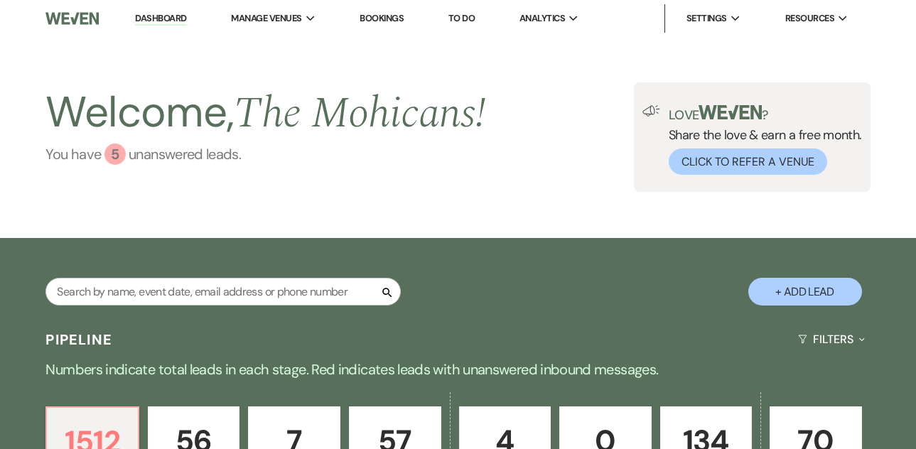
scroll to position [724, 0]
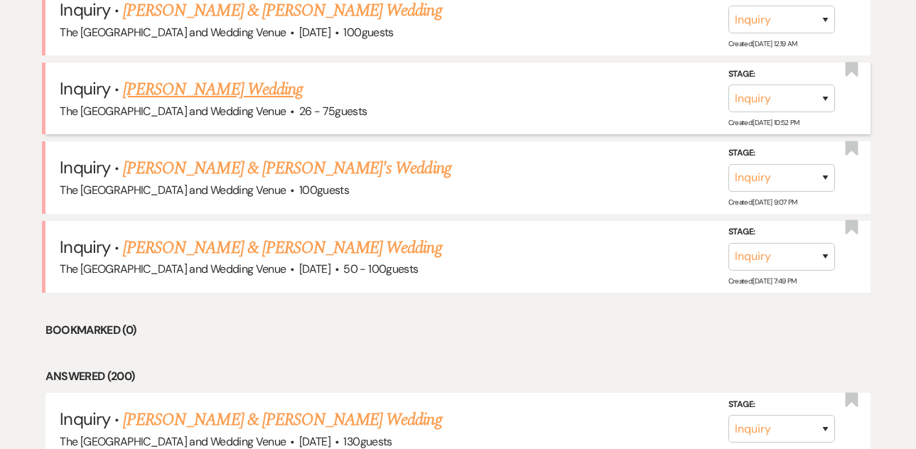
click at [234, 89] on link "[PERSON_NAME] Wedding" at bounding box center [213, 90] width 180 height 26
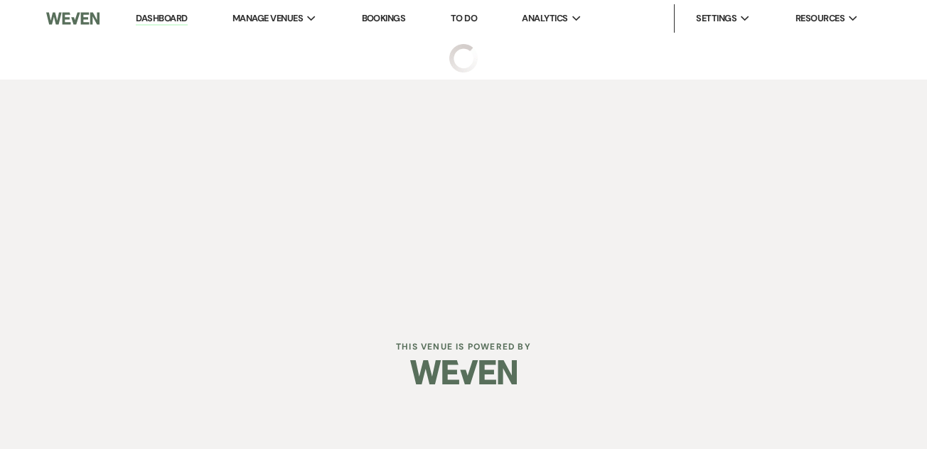
select select "4"
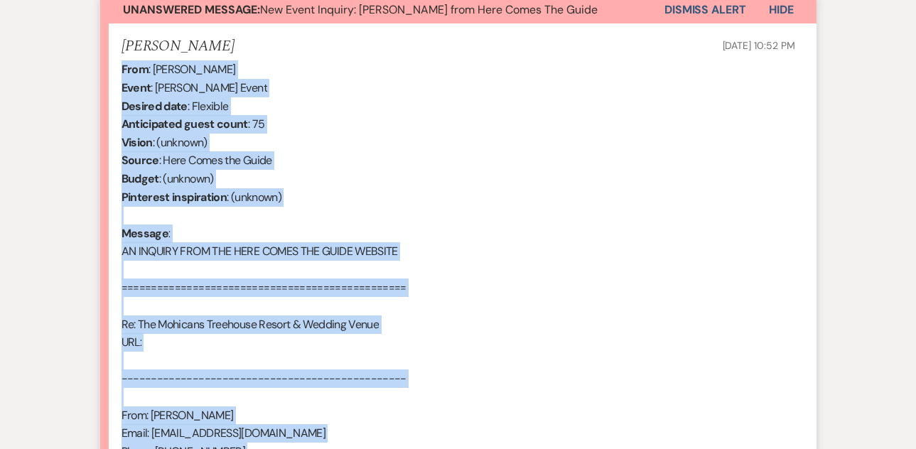
scroll to position [897, 0]
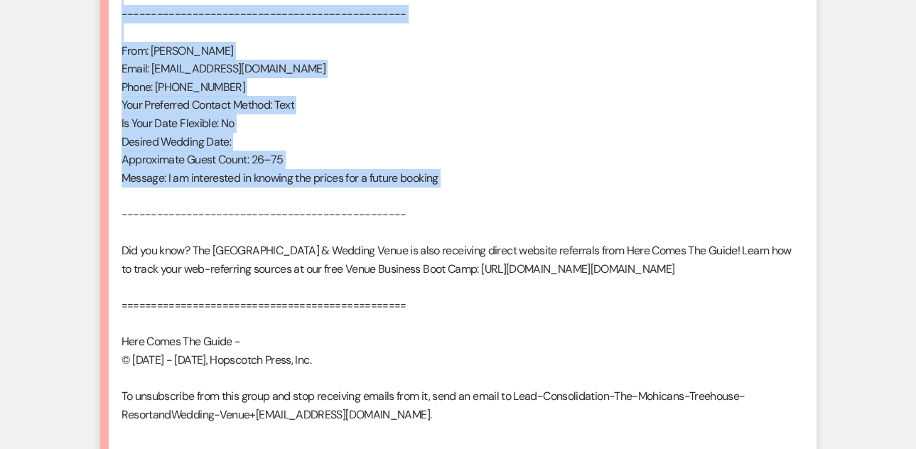
drag, startPoint x: 124, startPoint y: 213, endPoint x: 367, endPoint y: 195, distance: 243.7
click at [367, 195] on div "From : [PERSON_NAME] Event : [PERSON_NAME] Event Desired date : Flexible Antici…" at bounding box center [459, 69] width 674 height 746
copy div "From : [PERSON_NAME] Event : [PERSON_NAME] Event Desired date : Flexible Antici…"
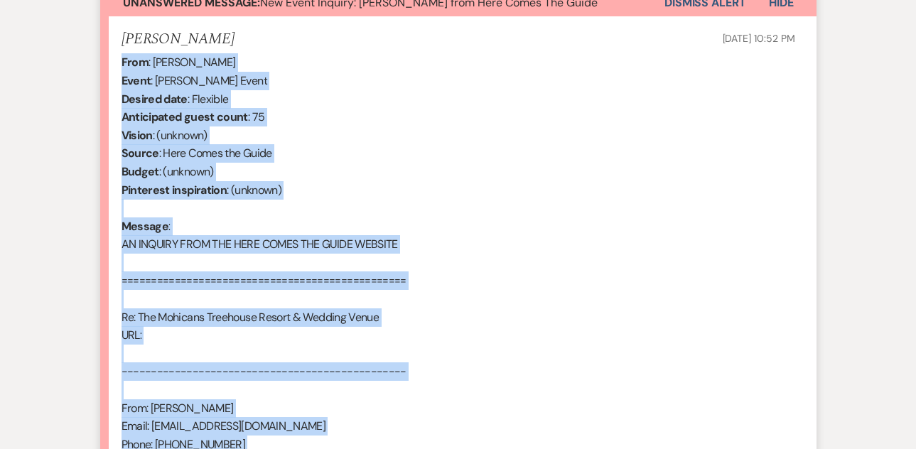
scroll to position [483, 0]
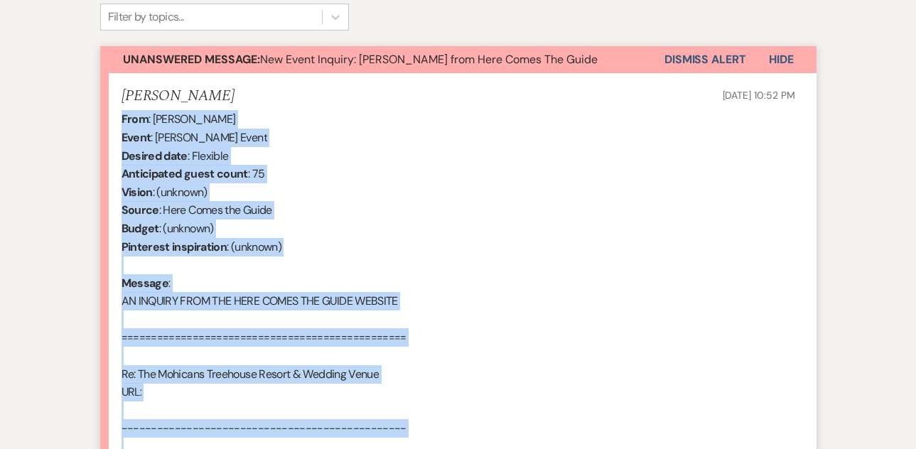
click at [689, 62] on button "Dismiss Alert" at bounding box center [706, 59] width 82 height 27
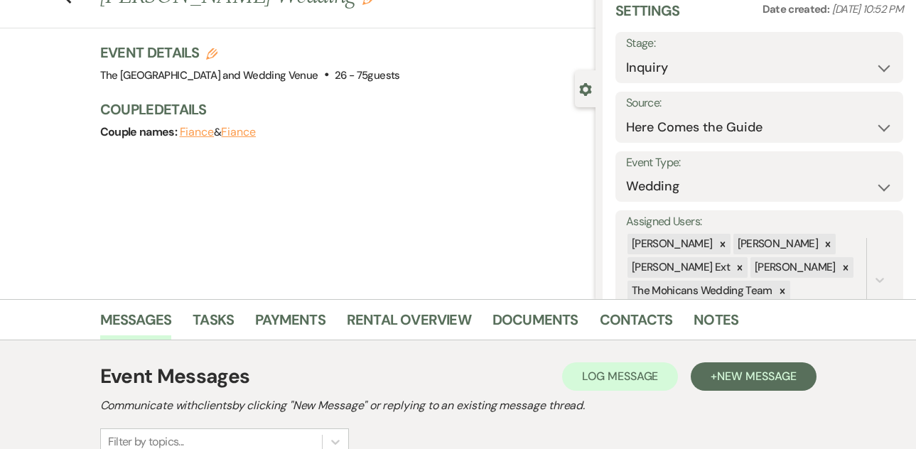
scroll to position [0, 0]
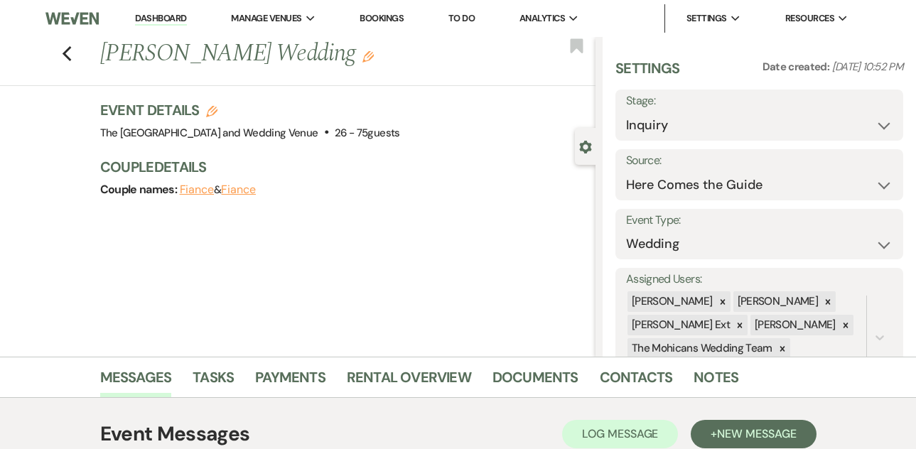
click at [149, 14] on link "Dashboard" at bounding box center [160, 19] width 51 height 14
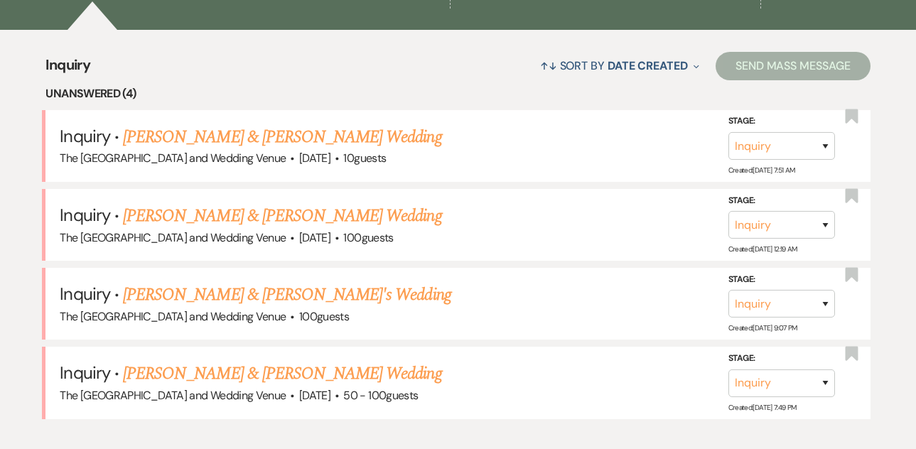
scroll to position [547, 0]
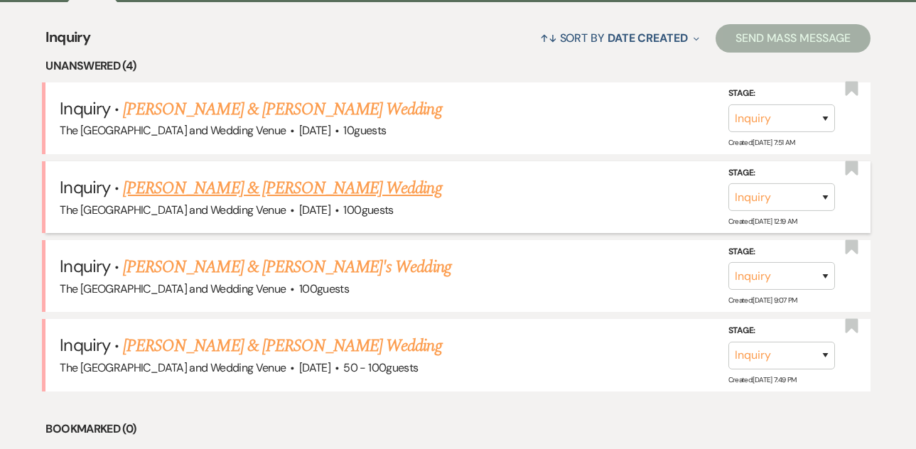
click at [208, 189] on link "[PERSON_NAME] & [PERSON_NAME] Wedding" at bounding box center [282, 189] width 318 height 26
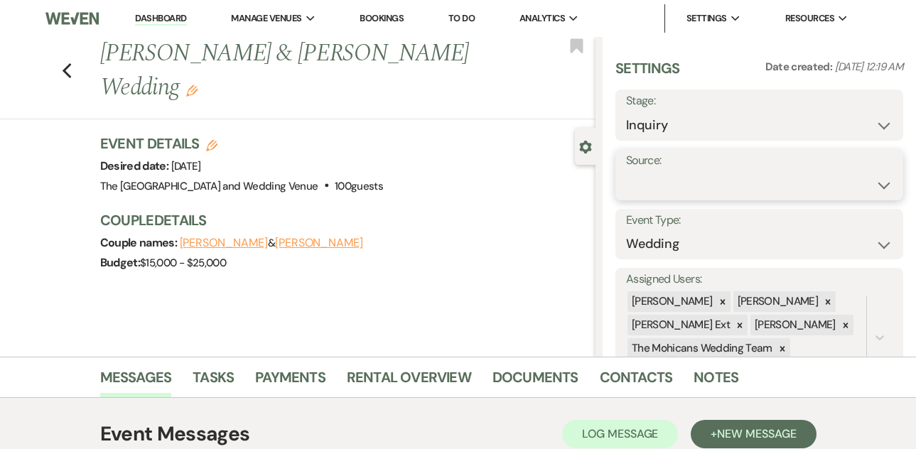
click at [680, 174] on select "Weven Venue Website Instagram Facebook Pinterest Google The Knot Wedding Wire H…" at bounding box center [759, 185] width 267 height 28
select select "5"
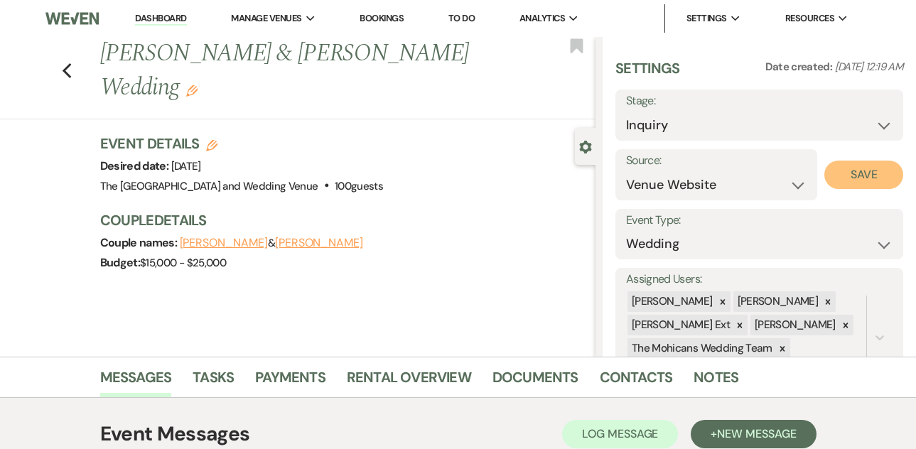
click at [838, 181] on button "Save" at bounding box center [863, 175] width 79 height 28
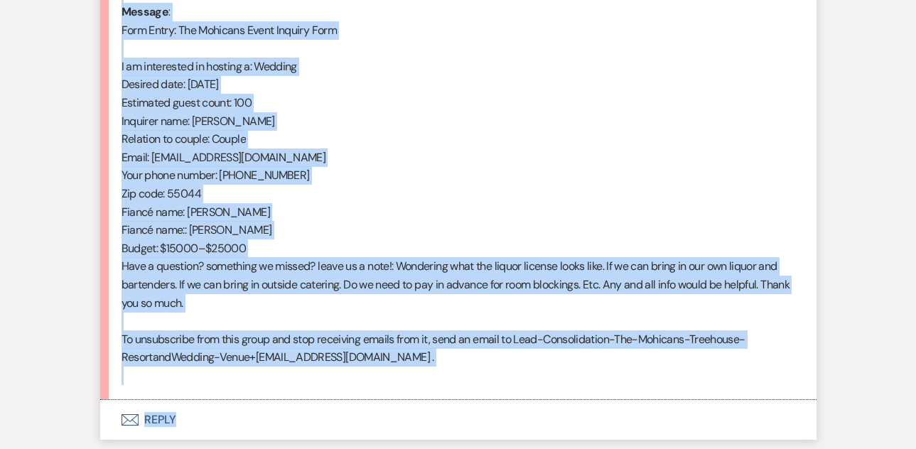
scroll to position [760, 0]
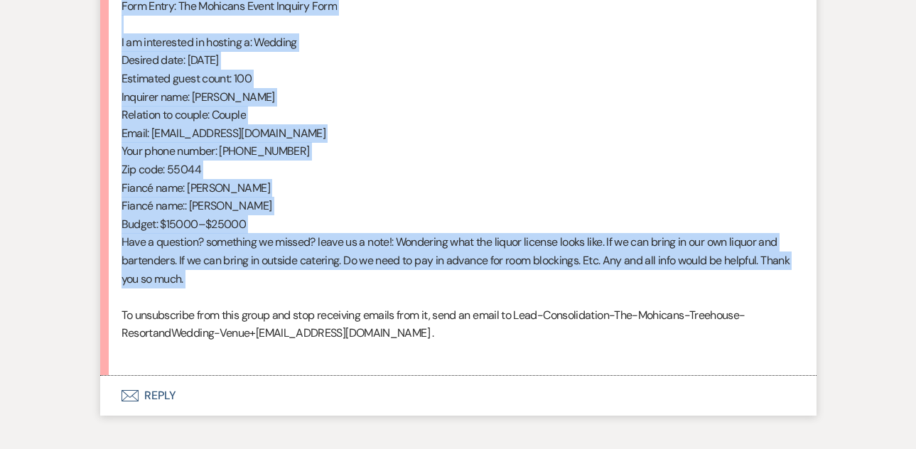
drag, startPoint x: 121, startPoint y: 328, endPoint x: 314, endPoint y: 296, distance: 195.9
click at [314, 296] on div "From : [PERSON_NAME] (Client) Event : [PERSON_NAME] & [PERSON_NAME] Event Desir…" at bounding box center [459, 96] width 674 height 527
copy div "From : [PERSON_NAME] (Client) Event : [PERSON_NAME] & [PERSON_NAME] Event Desir…"
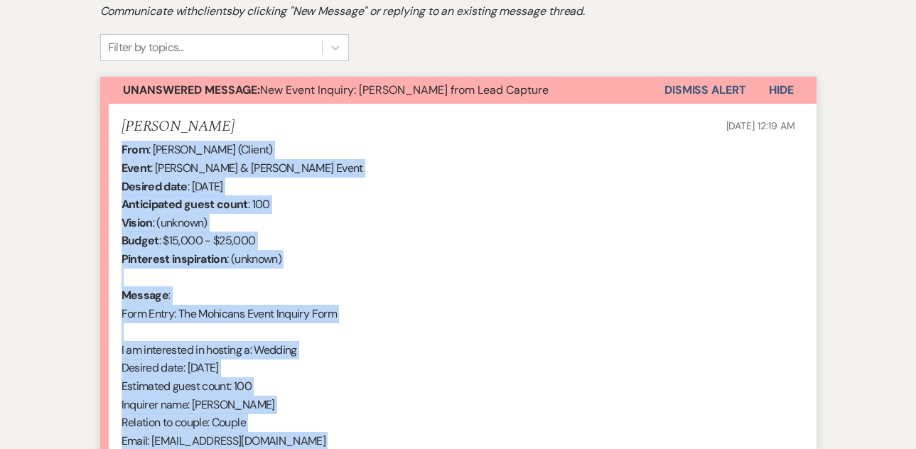
scroll to position [360, 0]
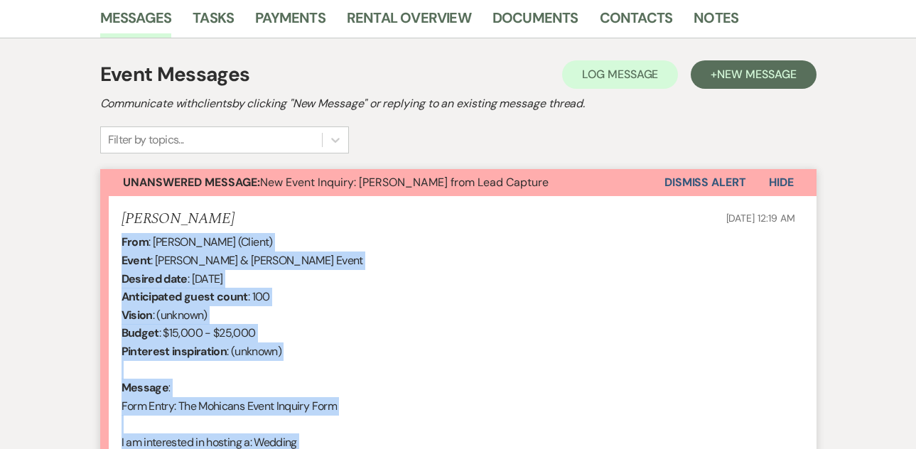
click at [710, 183] on button "Dismiss Alert" at bounding box center [706, 182] width 82 height 27
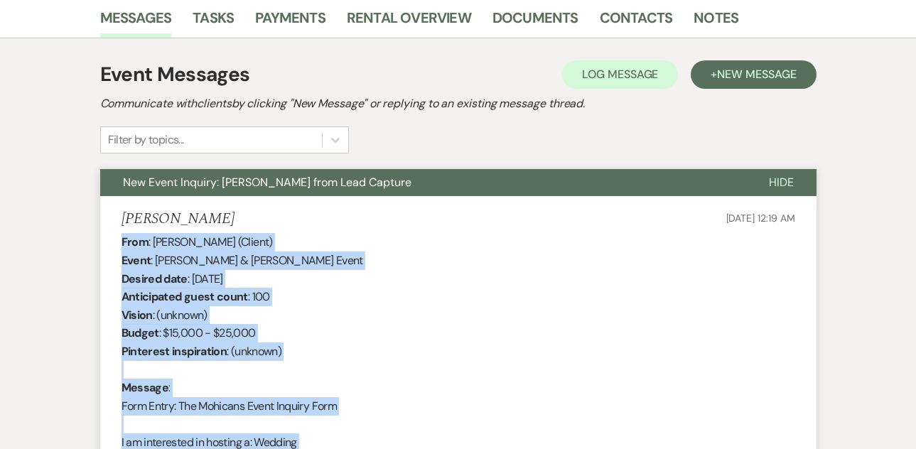
scroll to position [0, 0]
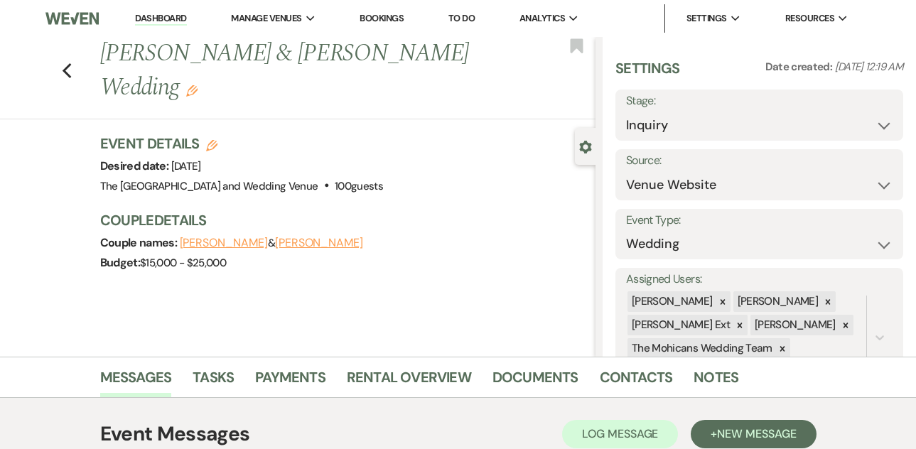
click at [173, 18] on link "Dashboard" at bounding box center [160, 19] width 51 height 14
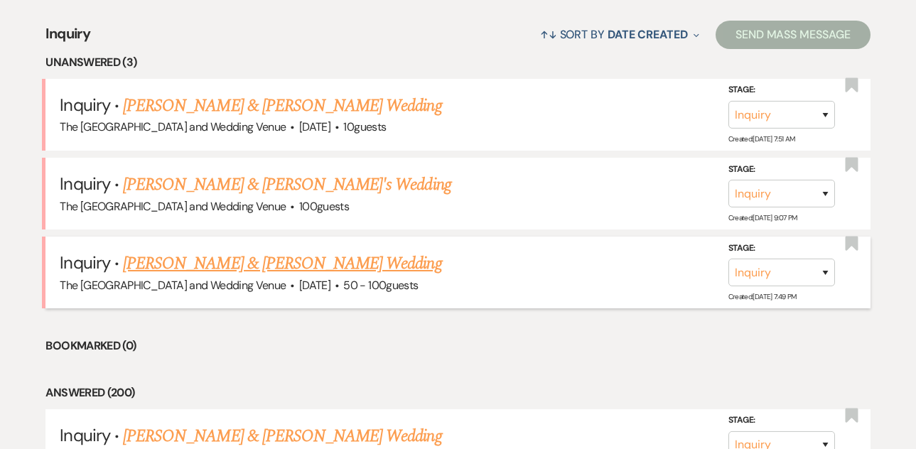
scroll to position [551, 0]
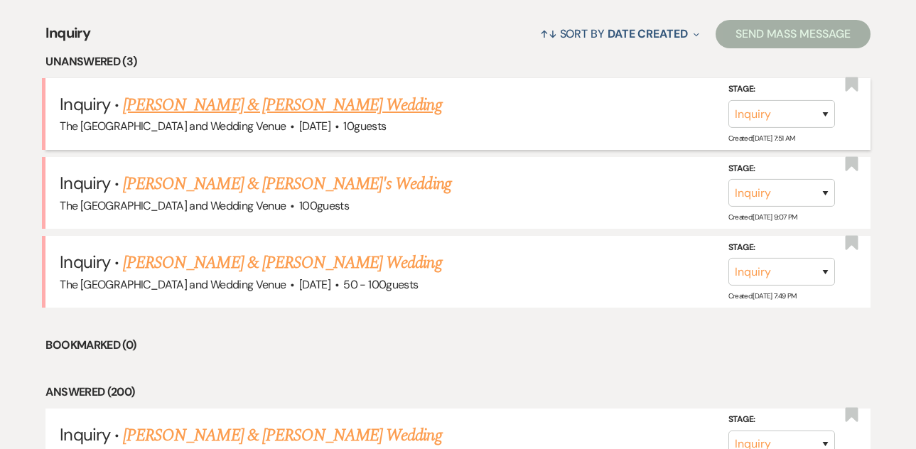
click at [259, 108] on link "[PERSON_NAME] & [PERSON_NAME] Wedding" at bounding box center [282, 105] width 318 height 26
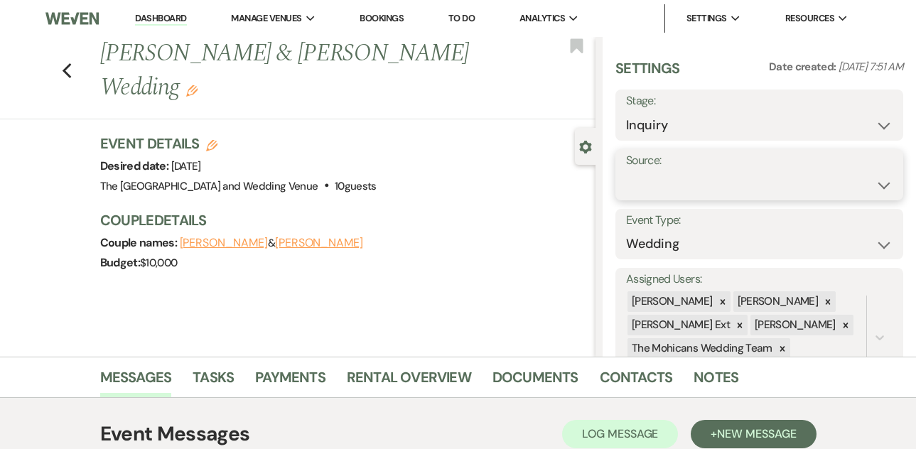
click at [650, 177] on select "Weven Venue Website Instagram Facebook Pinterest Google The Knot Wedding Wire H…" at bounding box center [759, 185] width 267 height 28
select select "5"
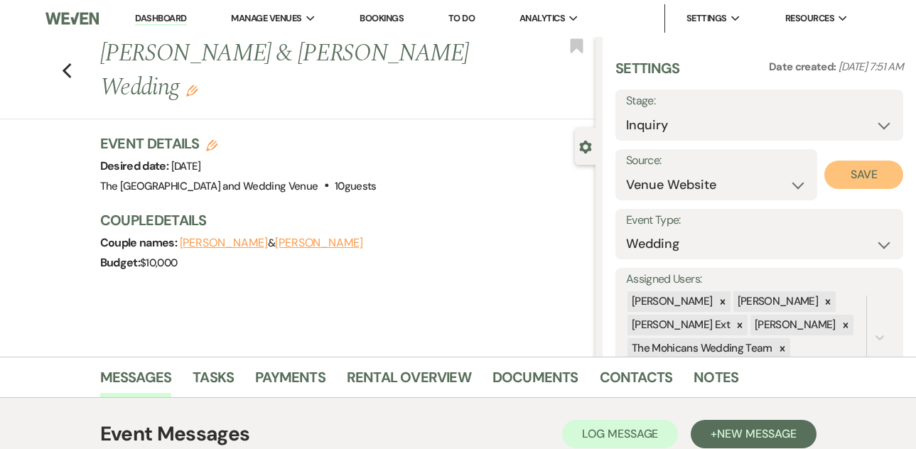
click at [838, 182] on button "Save" at bounding box center [863, 175] width 79 height 28
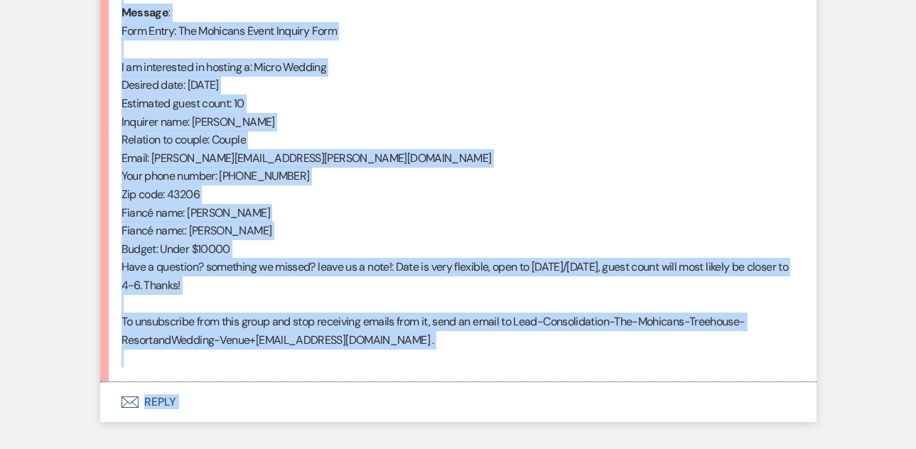
scroll to position [804, 0]
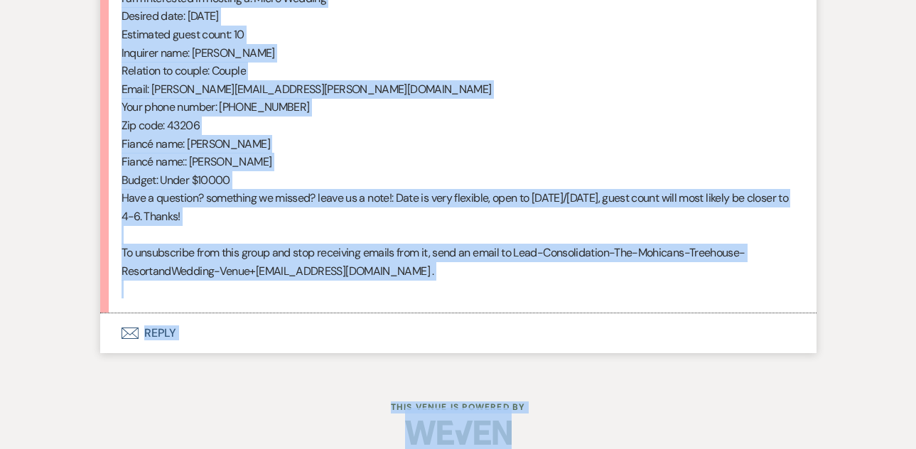
drag, startPoint x: 119, startPoint y: 299, endPoint x: 276, endPoint y: 225, distance: 174.2
click at [276, 225] on li "[PERSON_NAME] [DATE] 7:51 AM From : [PERSON_NAME] (Client) Event : [PERSON_NAME…" at bounding box center [458, 32] width 716 height 561
copy div "From : [PERSON_NAME] (Client) Event : [PERSON_NAME] & [PERSON_NAME] Event Desir…"
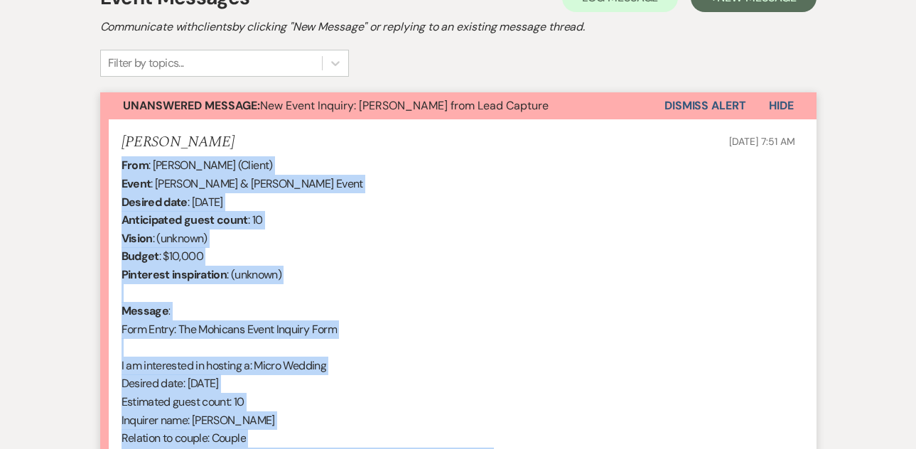
scroll to position [385, 0]
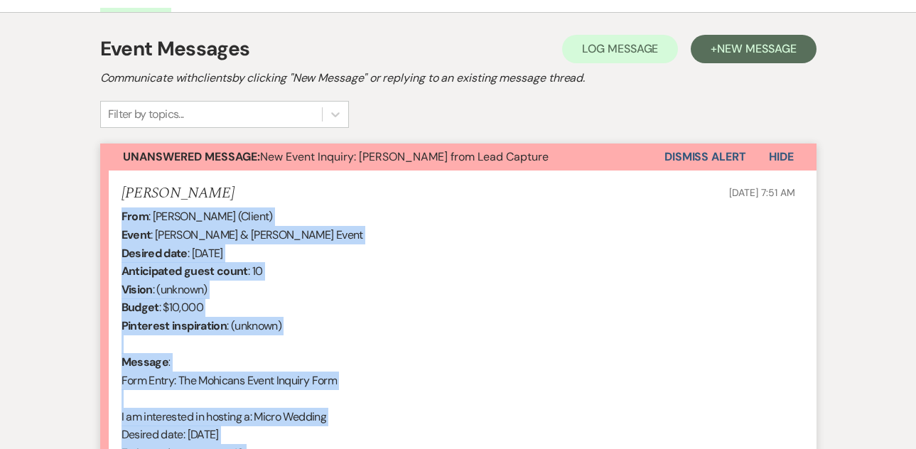
click at [683, 158] on button "Dismiss Alert" at bounding box center [706, 157] width 82 height 27
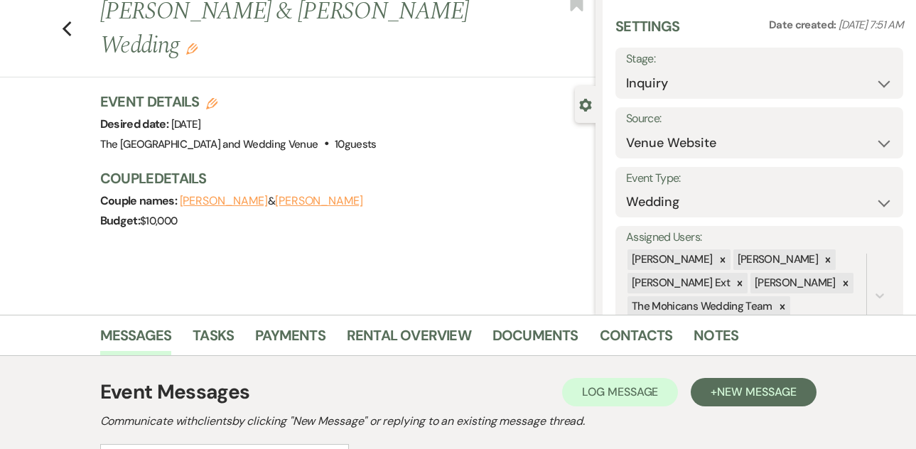
scroll to position [0, 0]
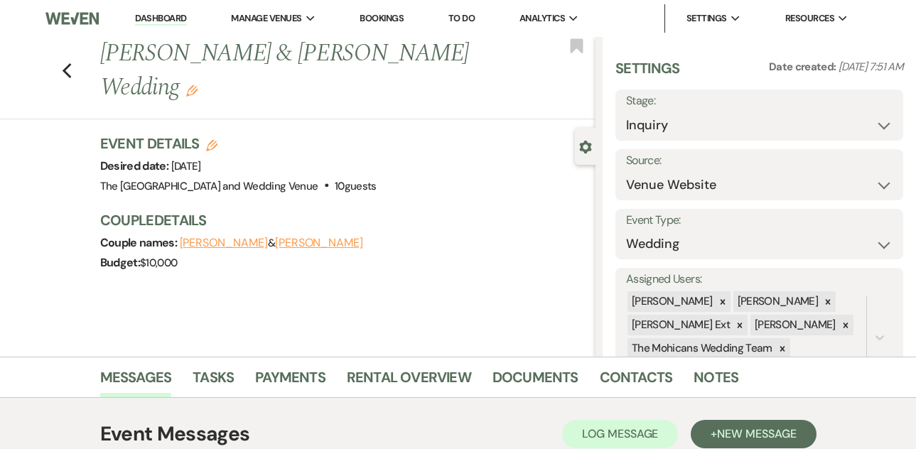
click at [162, 21] on link "Dashboard" at bounding box center [160, 19] width 51 height 14
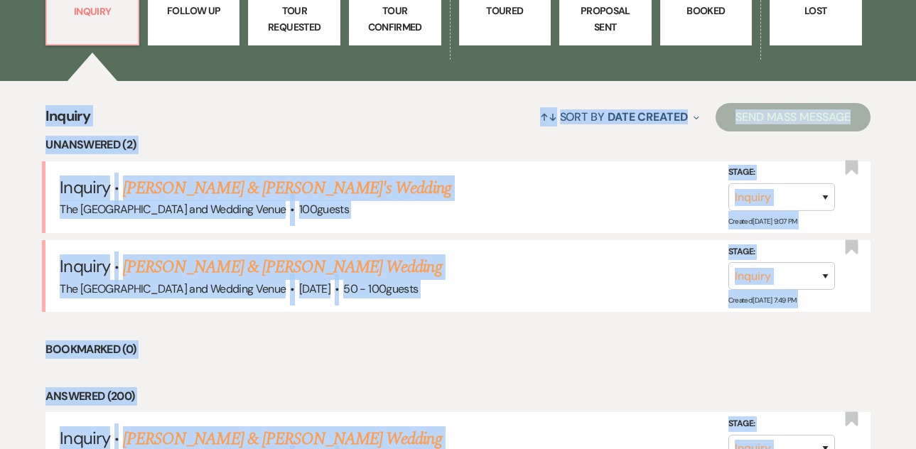
scroll to position [519, 0]
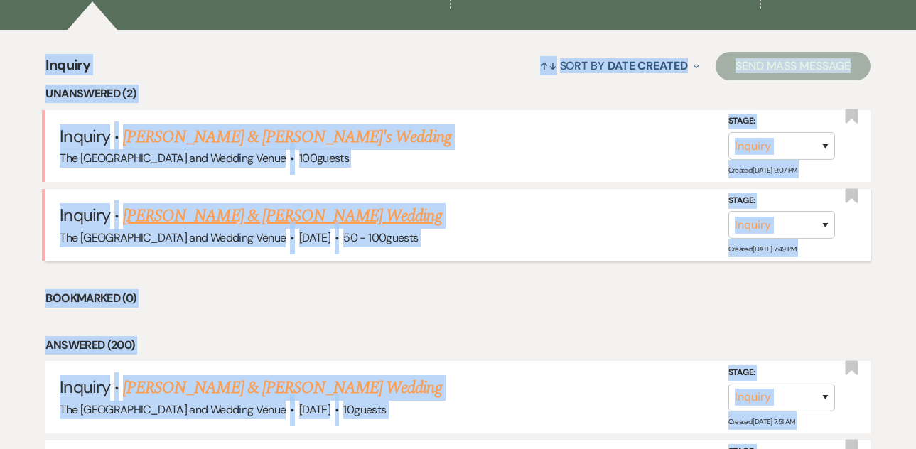
click at [253, 221] on link "[PERSON_NAME] & [PERSON_NAME] Wedding" at bounding box center [282, 216] width 318 height 26
select select "5"
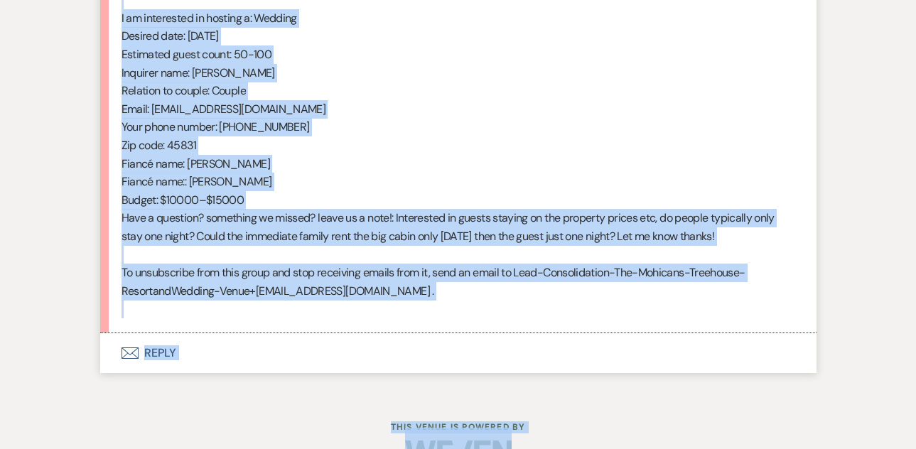
scroll to position [821, 0]
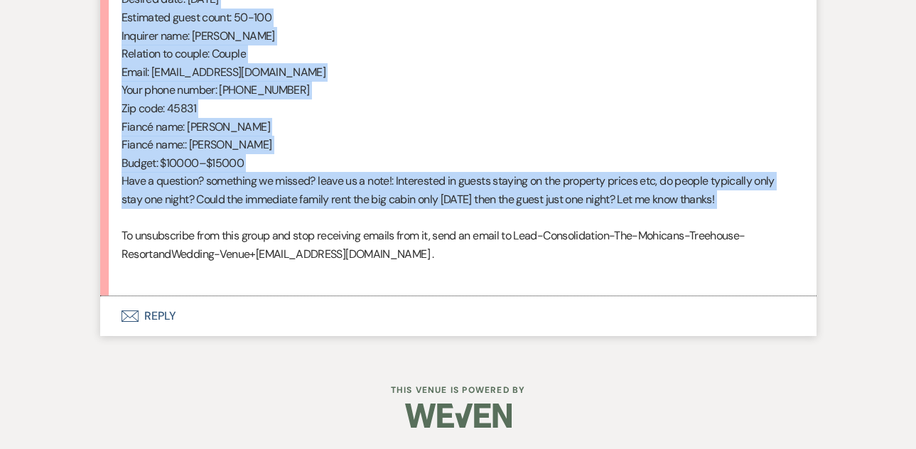
drag, startPoint x: 122, startPoint y: 82, endPoint x: 332, endPoint y: 225, distance: 253.3
click at [332, 225] on div "From : [PERSON_NAME] (Client) Event : [PERSON_NAME] & [PERSON_NAME] Event Desir…" at bounding box center [459, 27] width 674 height 510
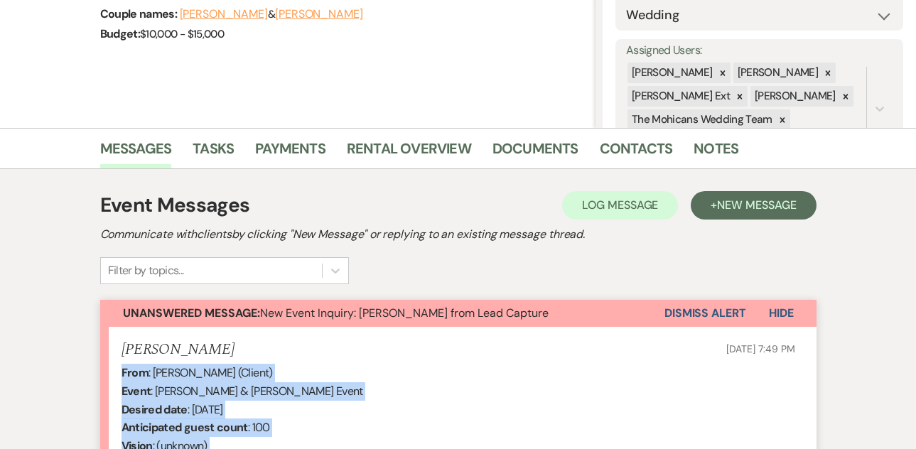
scroll to position [299, 0]
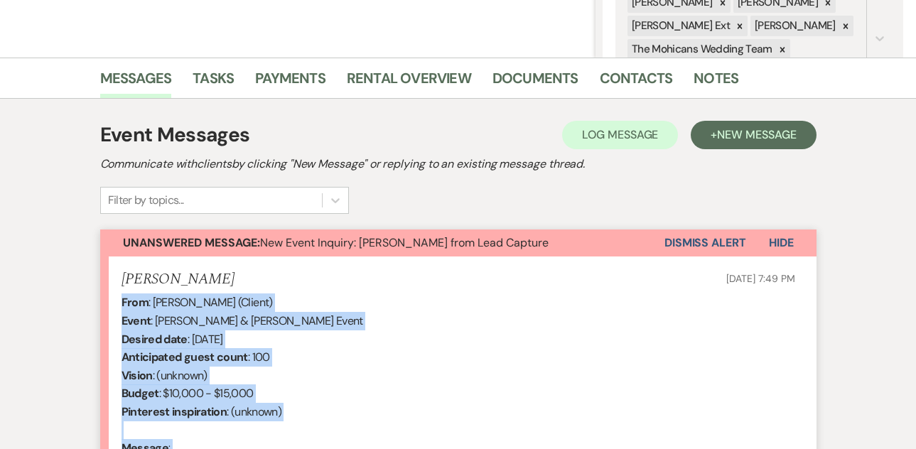
click at [684, 248] on button "Dismiss Alert" at bounding box center [706, 243] width 82 height 27
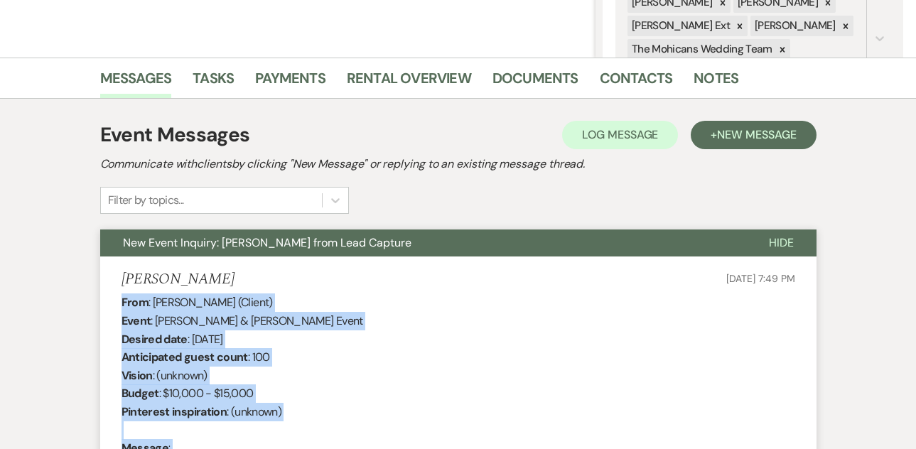
scroll to position [0, 0]
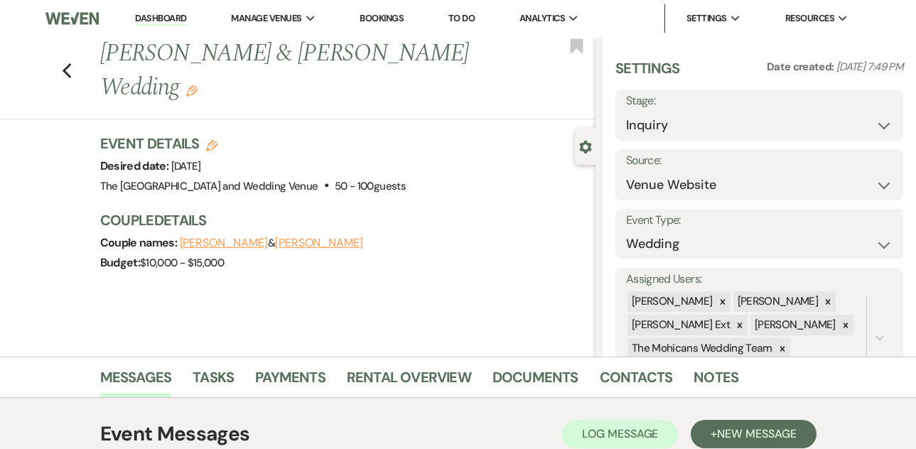
click at [166, 21] on link "Dashboard" at bounding box center [160, 19] width 51 height 14
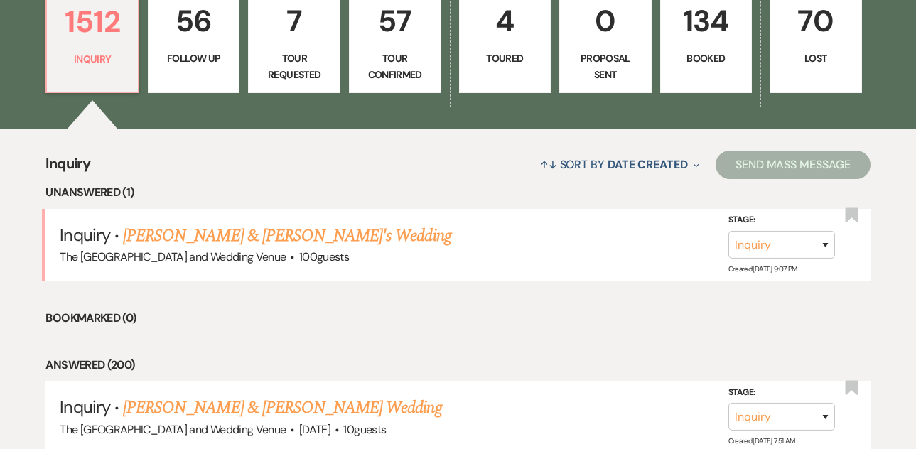
scroll to position [520, 0]
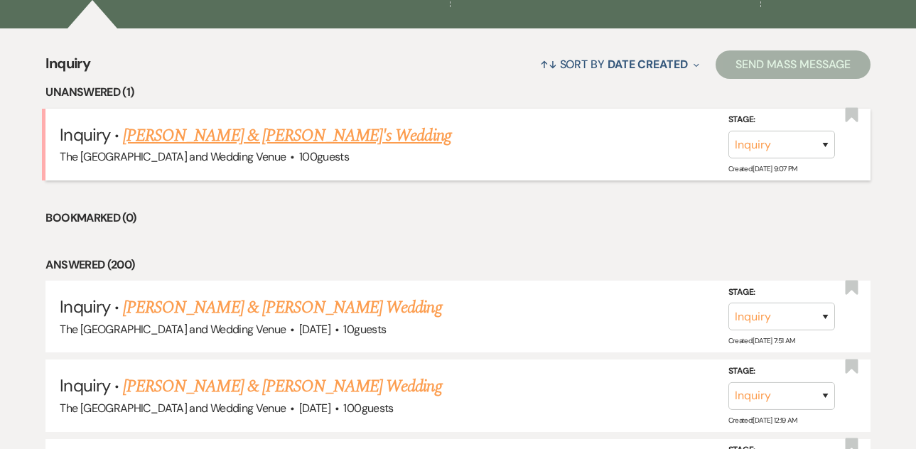
click at [250, 138] on link "[PERSON_NAME] & [PERSON_NAME]'s Wedding" at bounding box center [287, 136] width 328 height 26
select select "17"
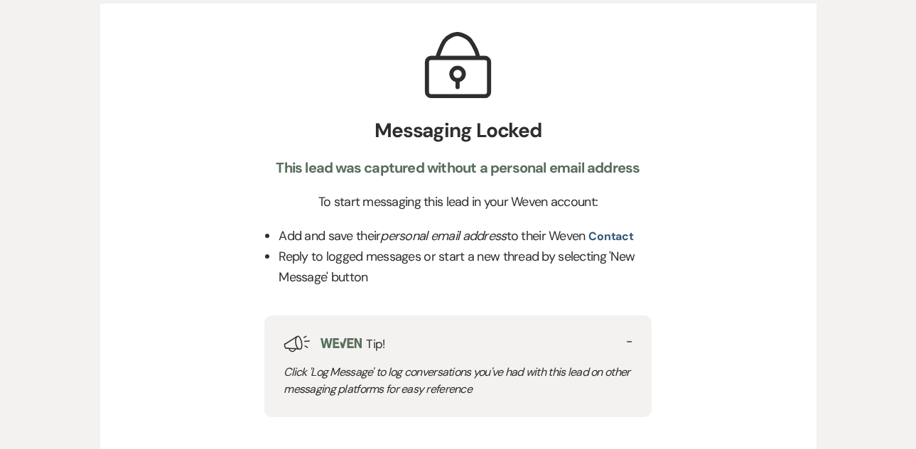
scroll to position [63, 0]
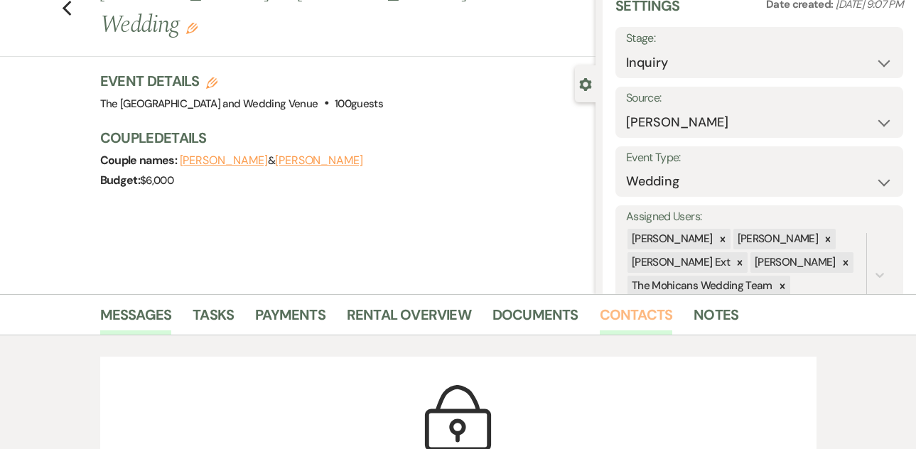
click at [630, 323] on link "Contacts" at bounding box center [636, 318] width 73 height 31
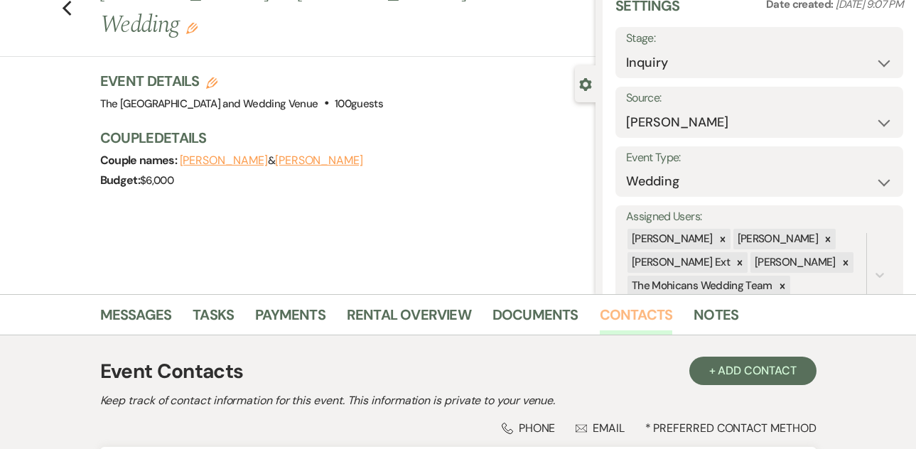
scroll to position [318, 0]
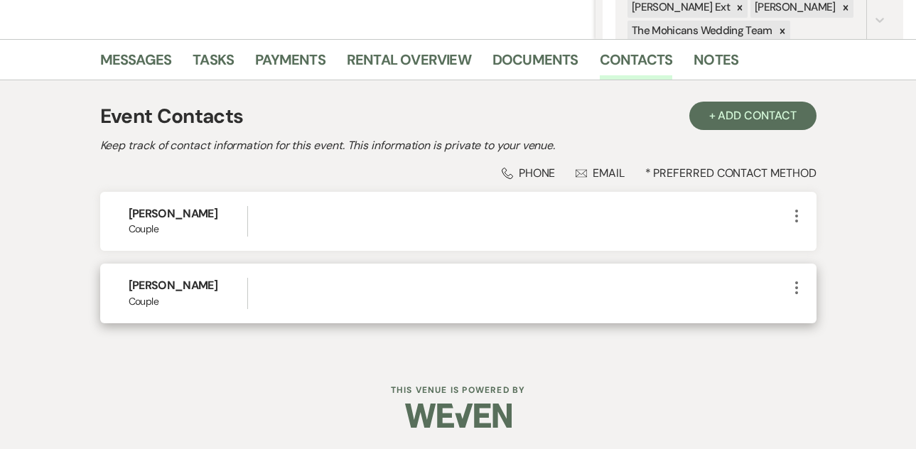
click at [801, 290] on icon "More" at bounding box center [796, 287] width 17 height 17
click at [808, 316] on use "button" at bounding box center [810, 316] width 11 height 11
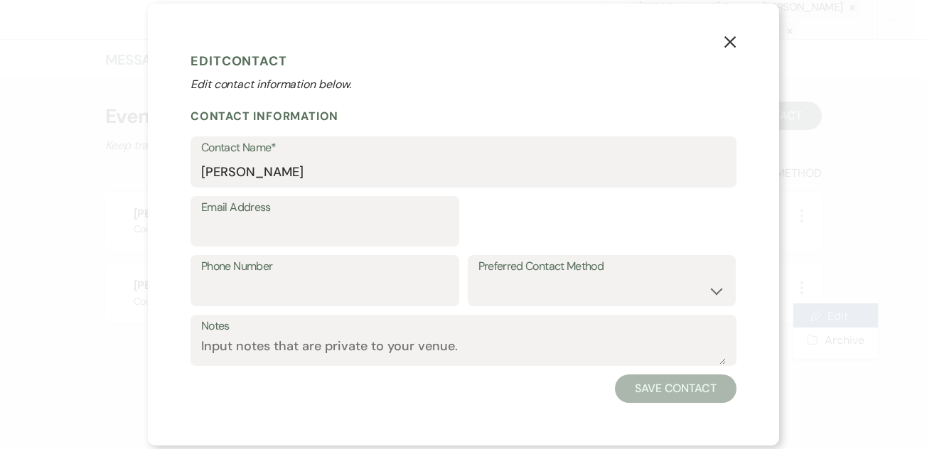
select select "1"
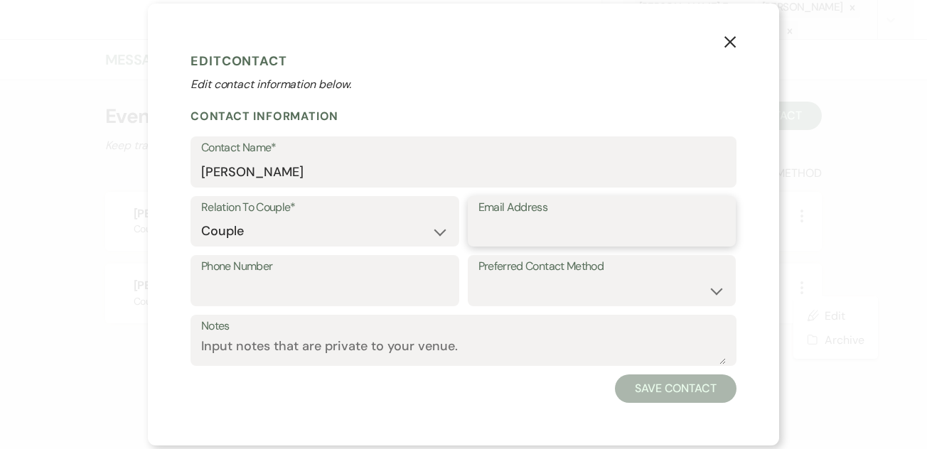
click at [610, 229] on input "Email Address" at bounding box center [601, 231] width 247 height 28
paste input "[EMAIL_ADDRESS][DOMAIN_NAME]"
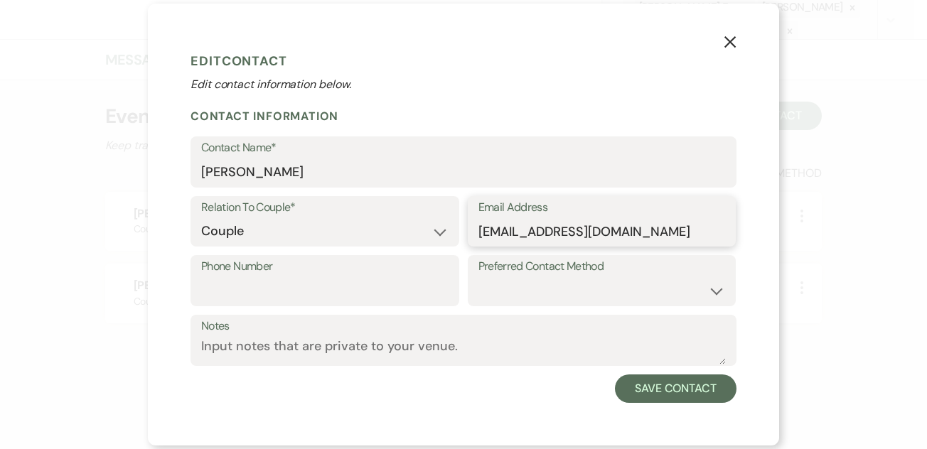
type input "[EMAIL_ADDRESS][DOMAIN_NAME]"
click at [382, 284] on input "Phone Number" at bounding box center [324, 291] width 247 height 28
paste input "[PHONE_NUMBER]"
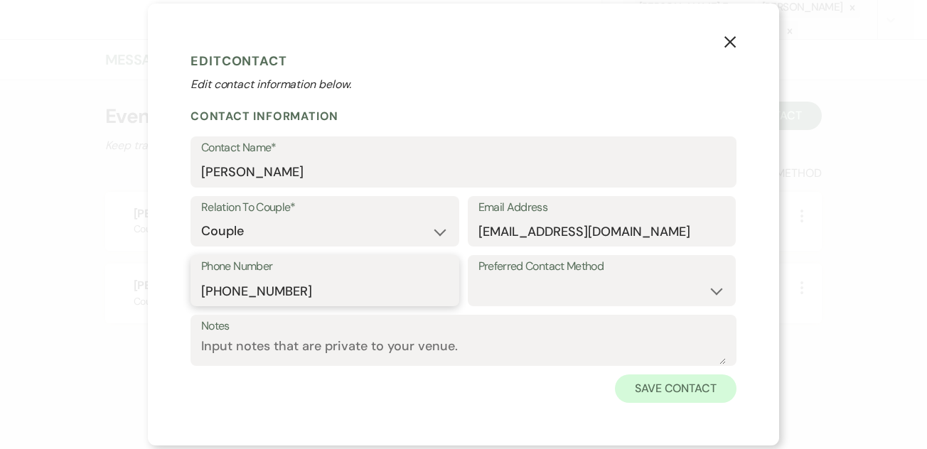
type input "[PHONE_NUMBER]"
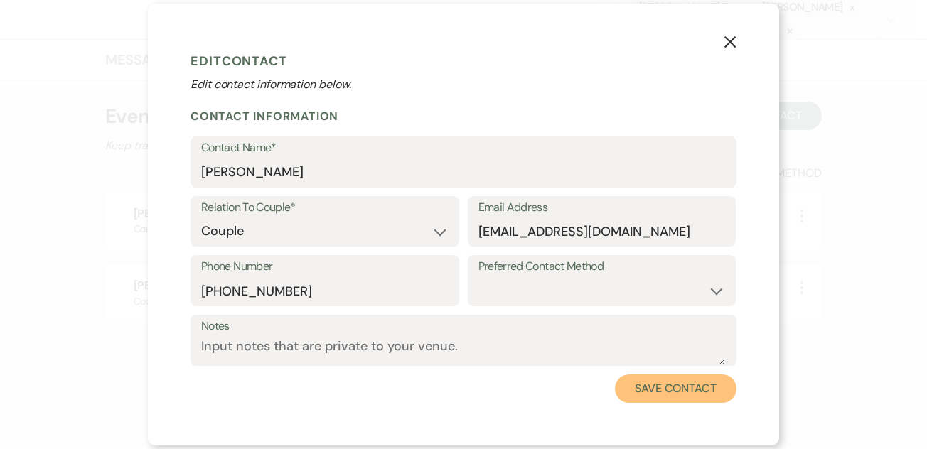
click at [660, 393] on button "Save Contact" at bounding box center [676, 389] width 122 height 28
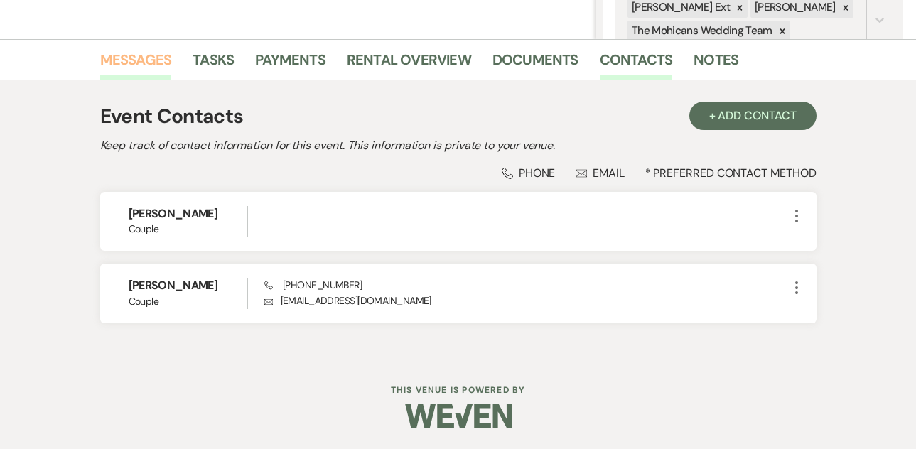
click at [117, 64] on link "Messages" at bounding box center [136, 63] width 72 height 31
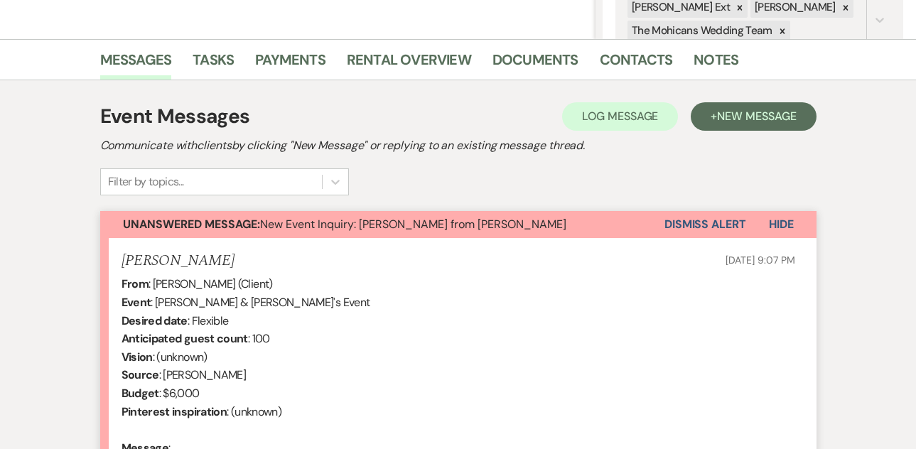
click at [674, 226] on button "Dismiss Alert" at bounding box center [706, 224] width 82 height 27
